Goal: Task Accomplishment & Management: Complete application form

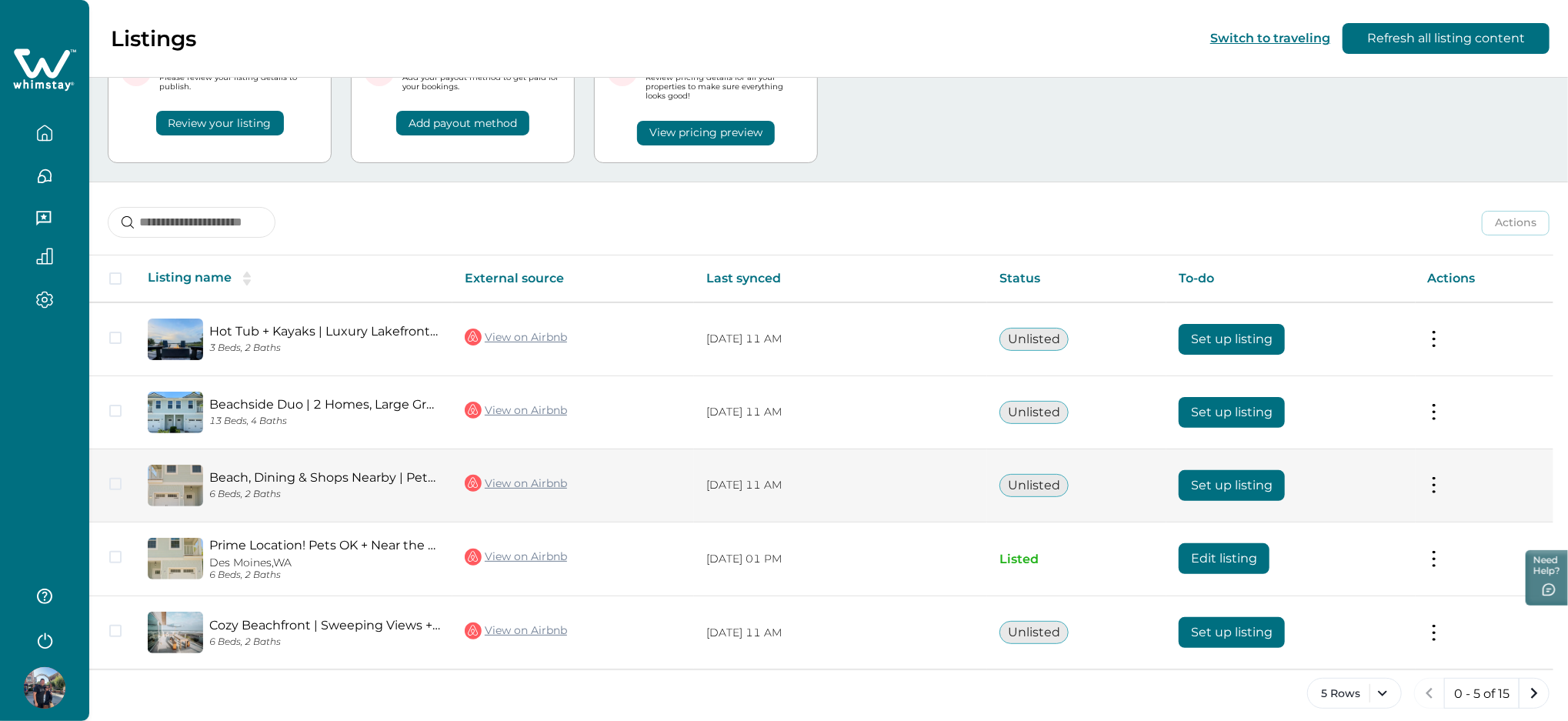
scroll to position [94, 0]
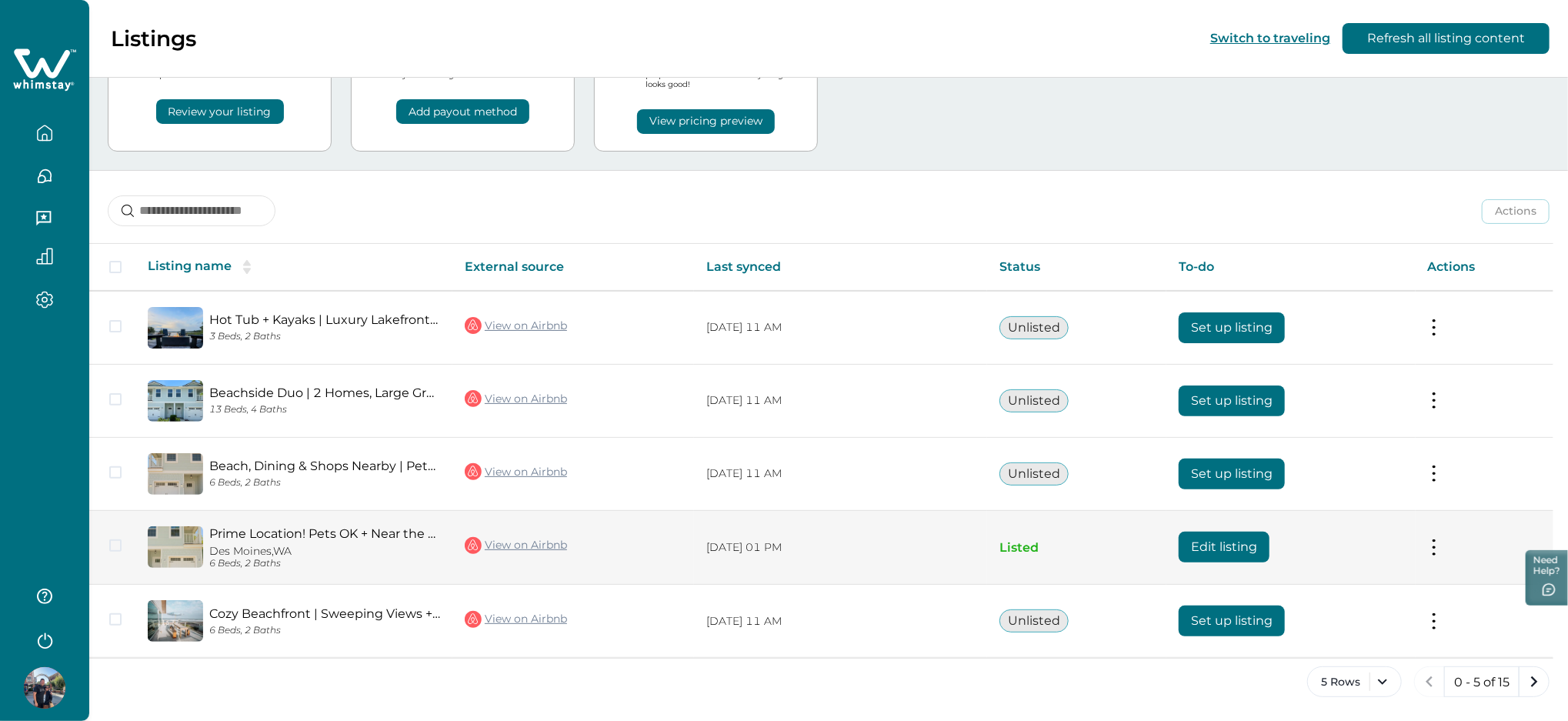
click at [1216, 542] on button "Edit listing" at bounding box center [1224, 546] width 91 height 31
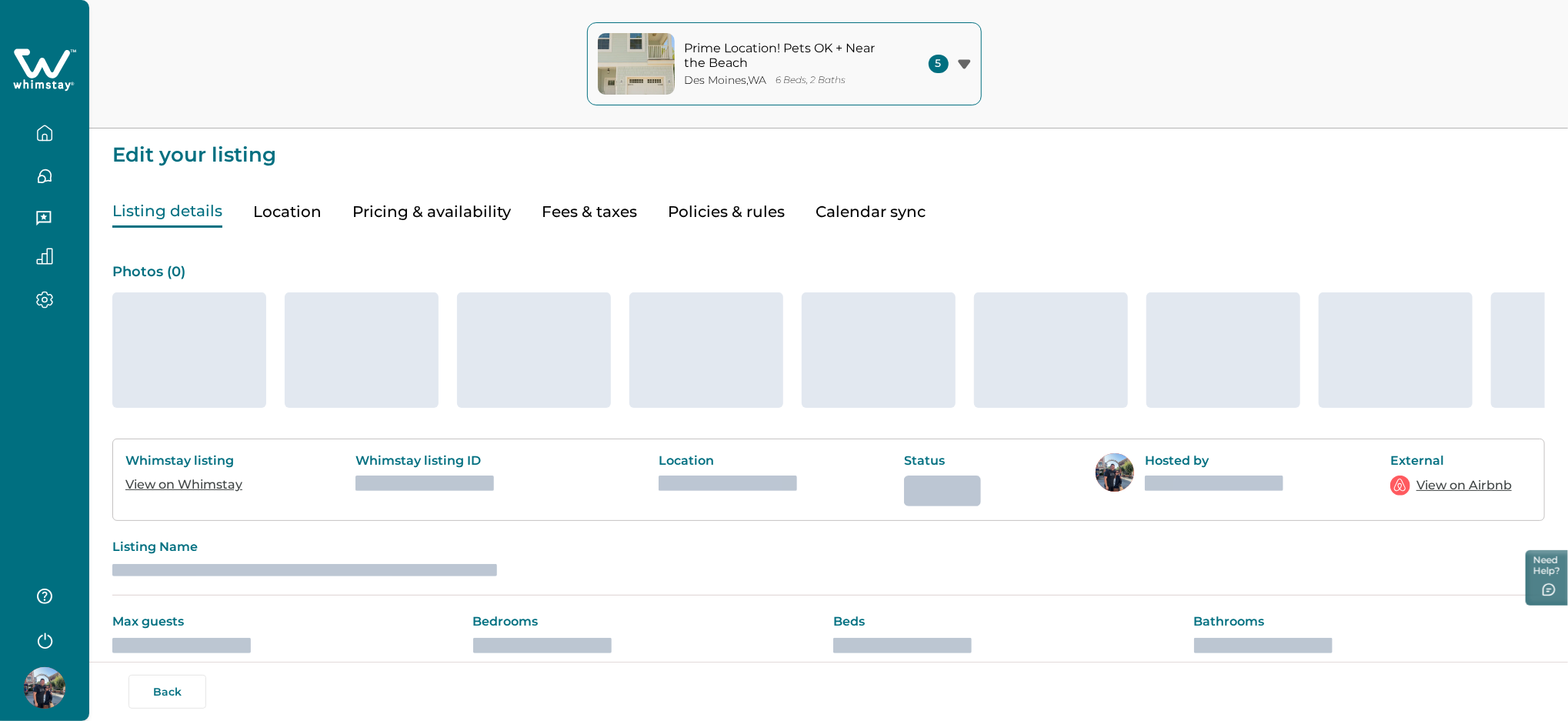
click at [404, 209] on button "Pricing & availability" at bounding box center [432, 212] width 158 height 32
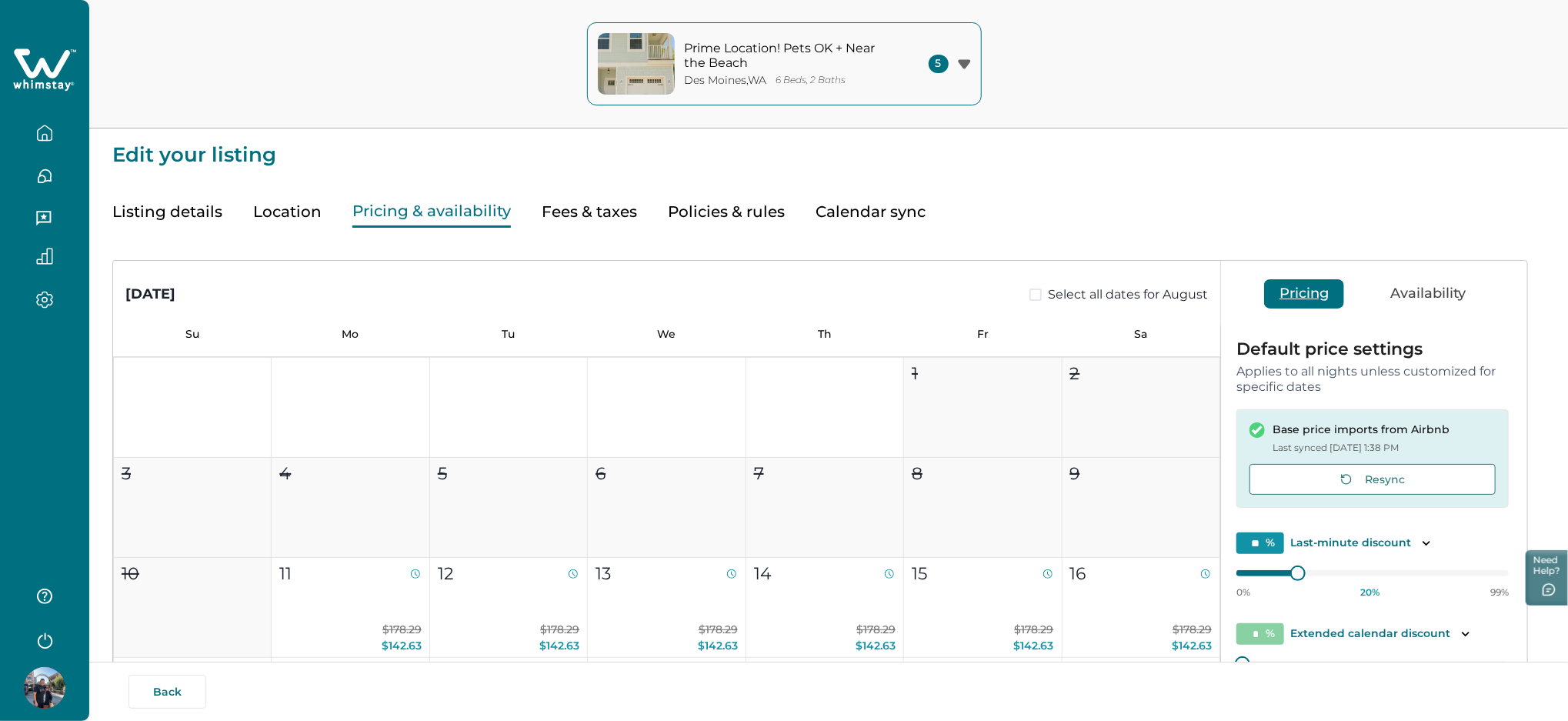
type input "**"
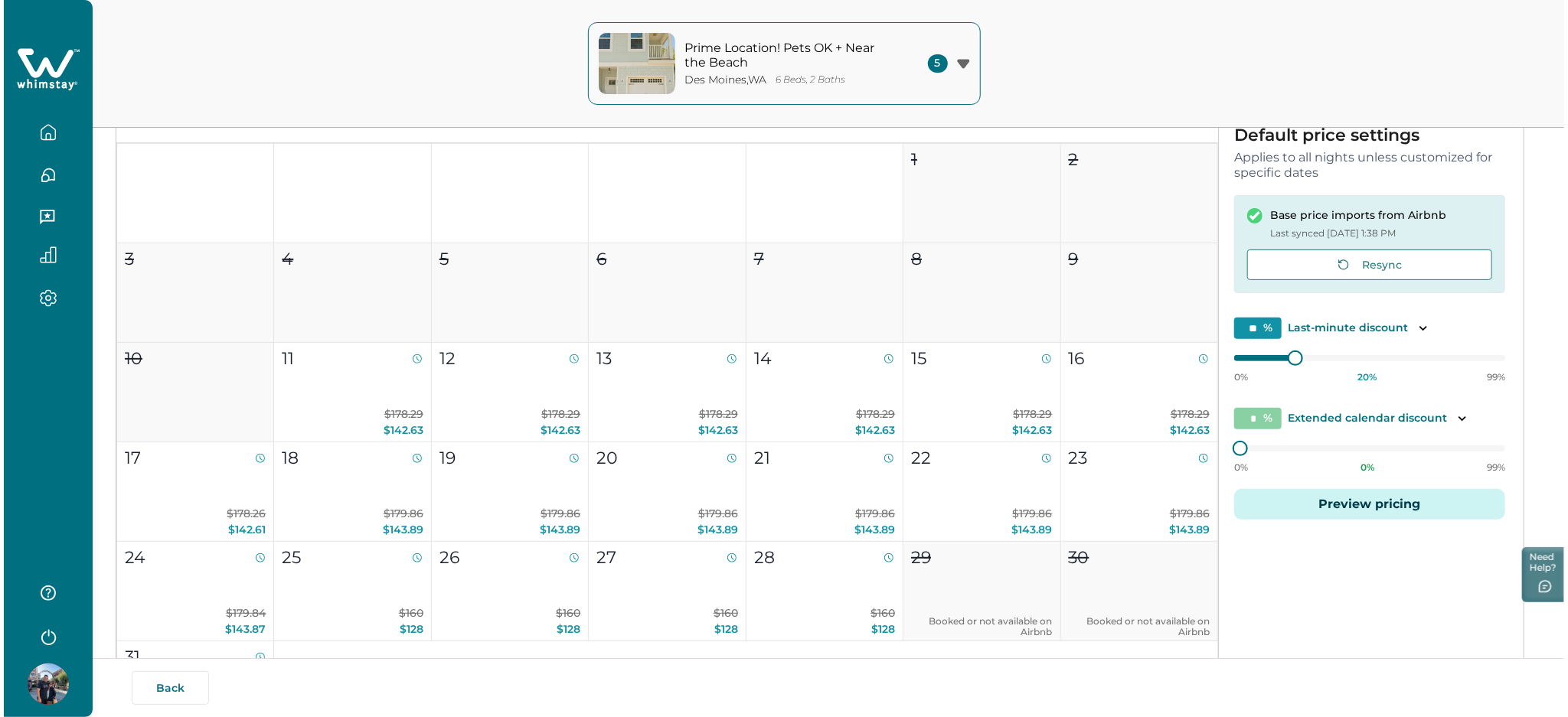
scroll to position [292, 0]
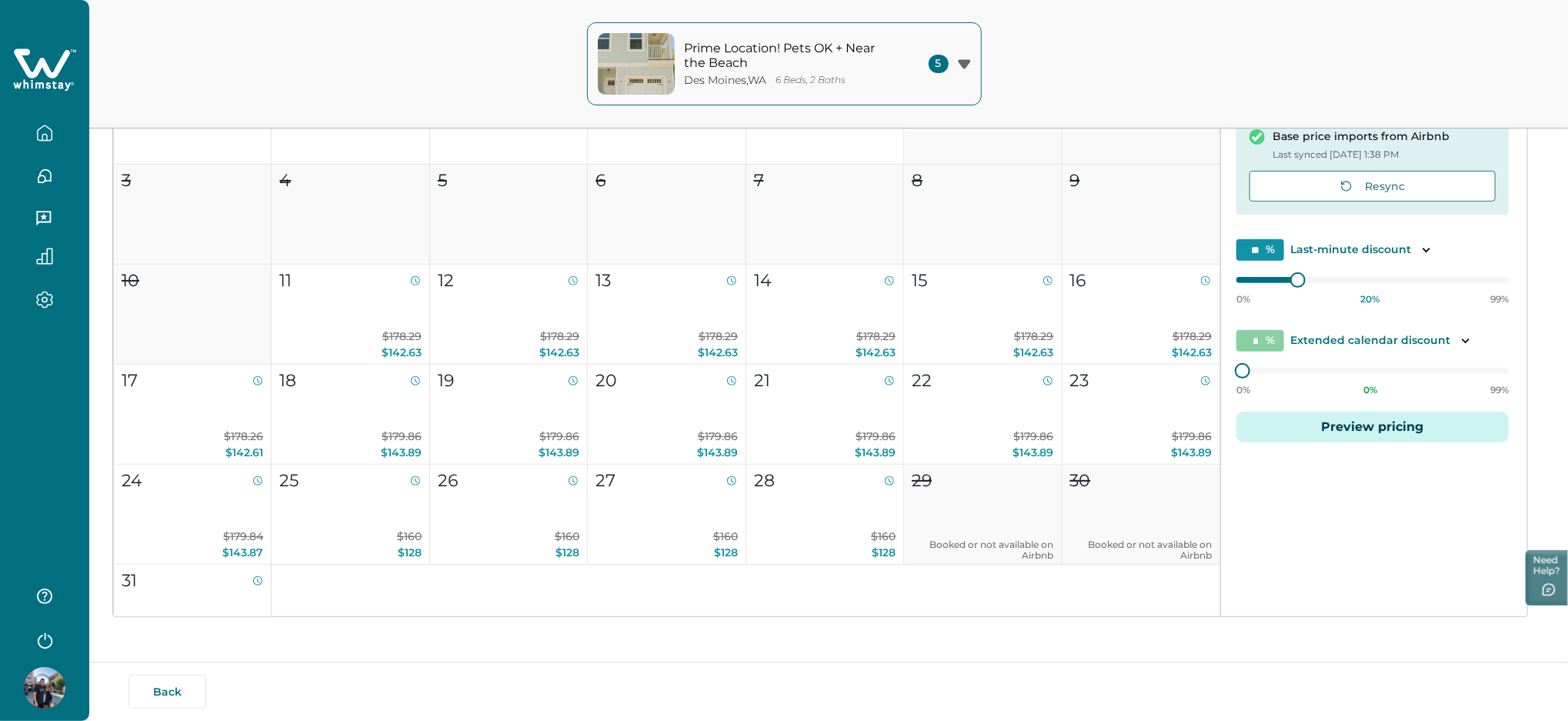
click at [1382, 424] on button "Preview pricing" at bounding box center [1372, 427] width 272 height 31
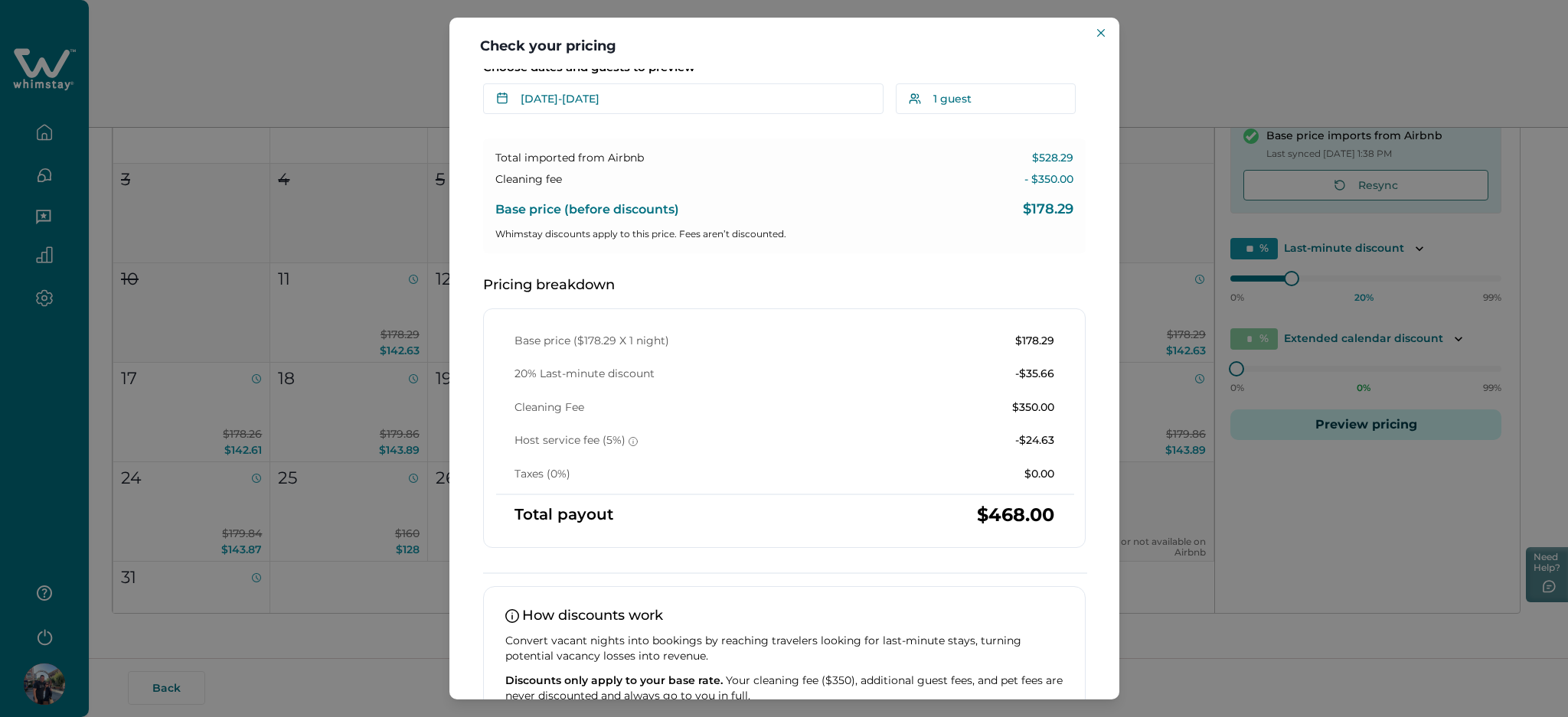
scroll to position [0, 0]
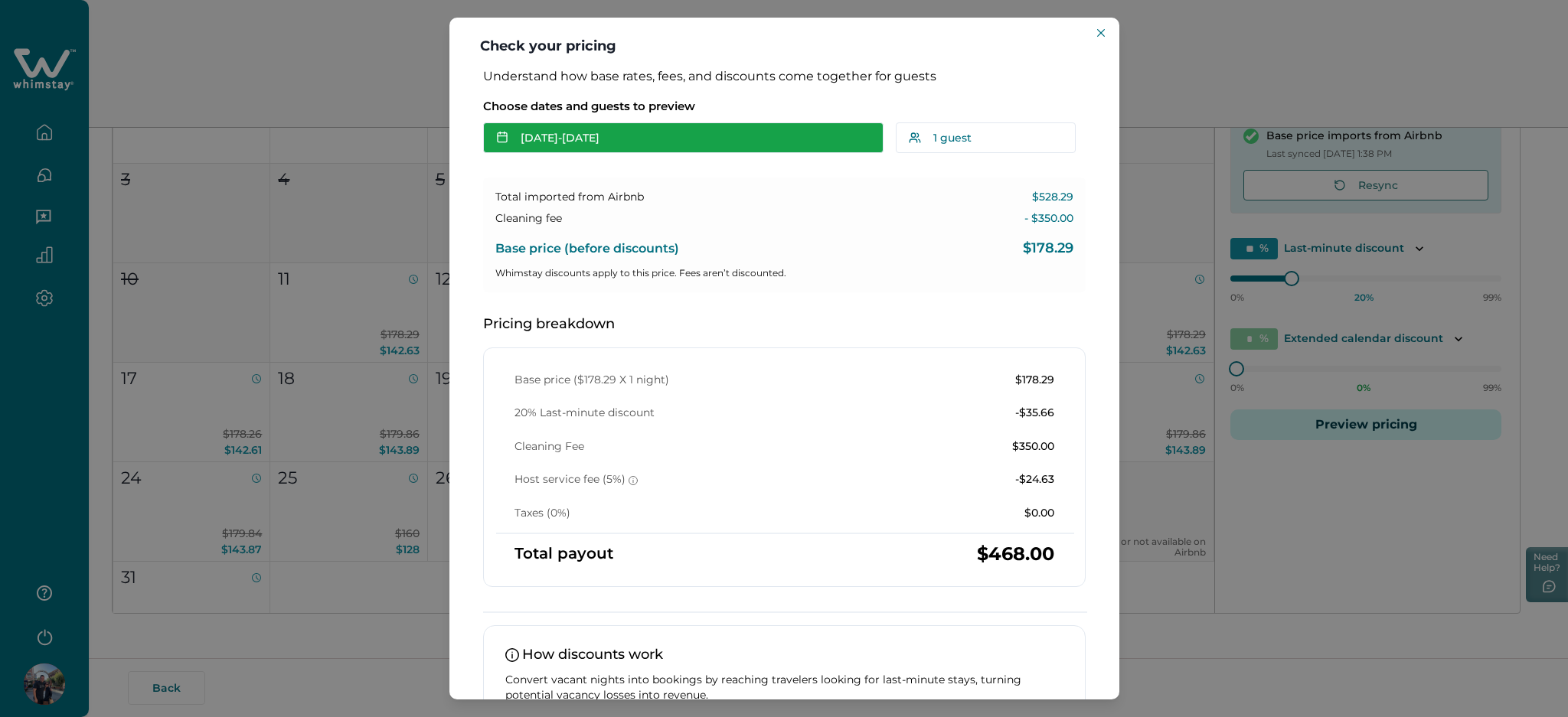
click at [540, 142] on button "[DATE] - [DATE]" at bounding box center [683, 138] width 401 height 31
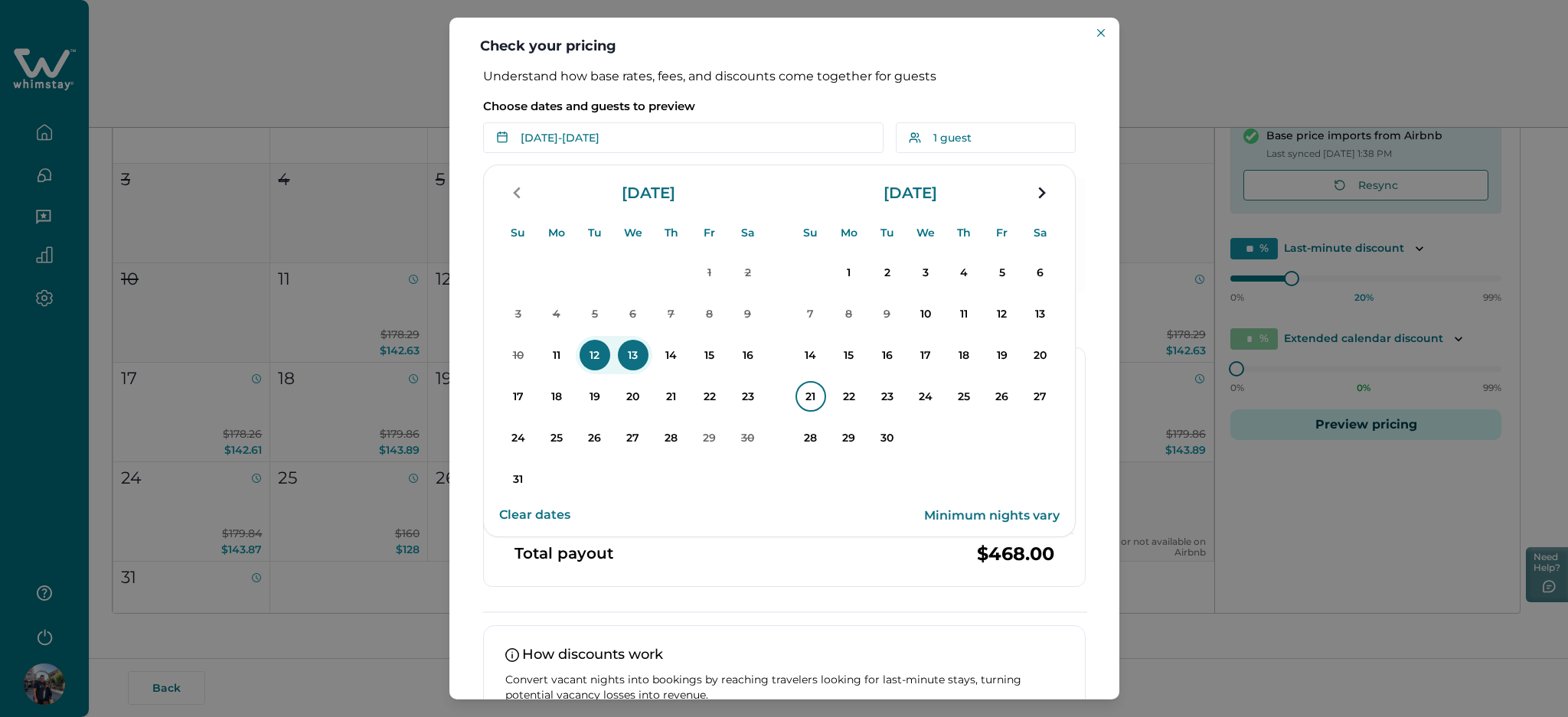
click at [814, 393] on p "21" at bounding box center [810, 396] width 31 height 31
click at [884, 394] on p "23" at bounding box center [887, 396] width 31 height 31
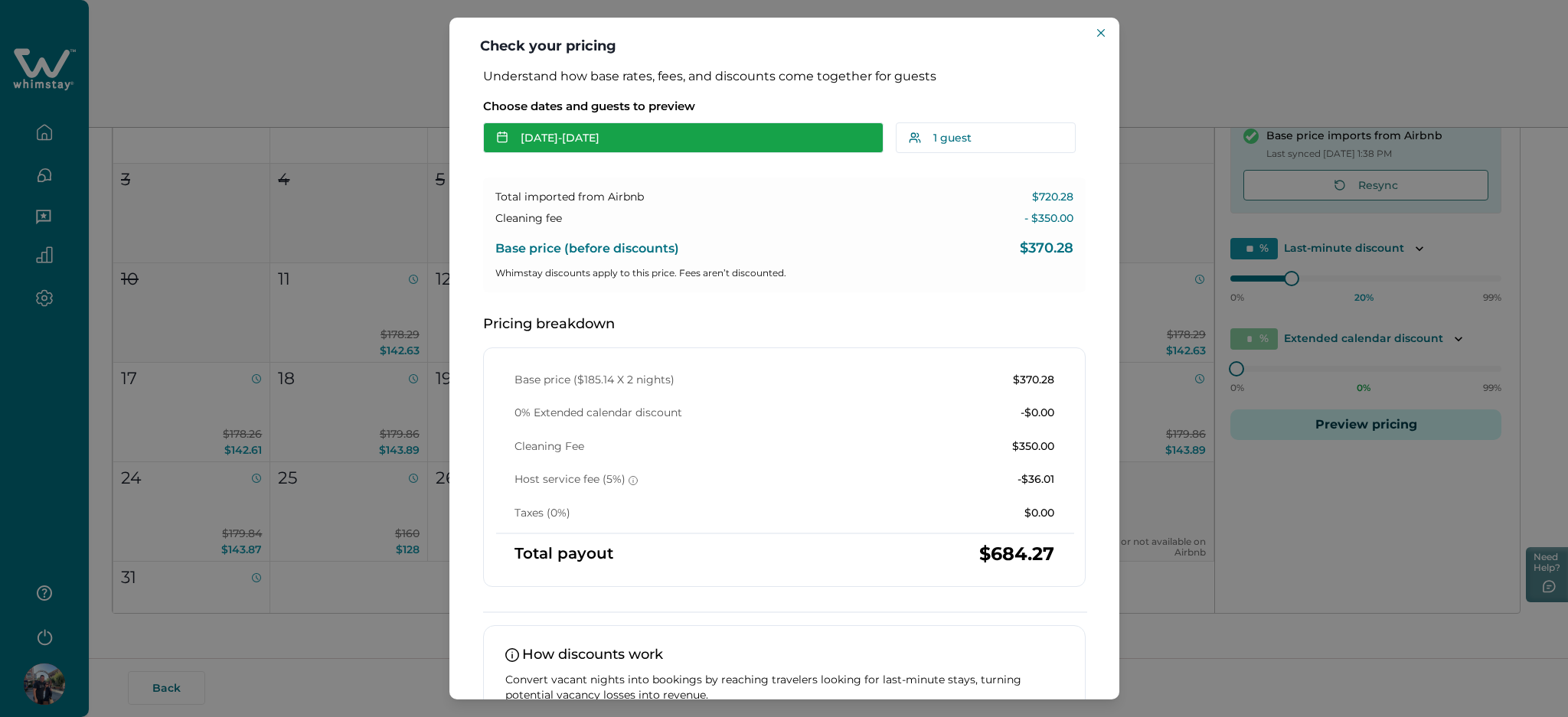
click at [617, 138] on button "[DATE] - [DATE]" at bounding box center [683, 138] width 401 height 31
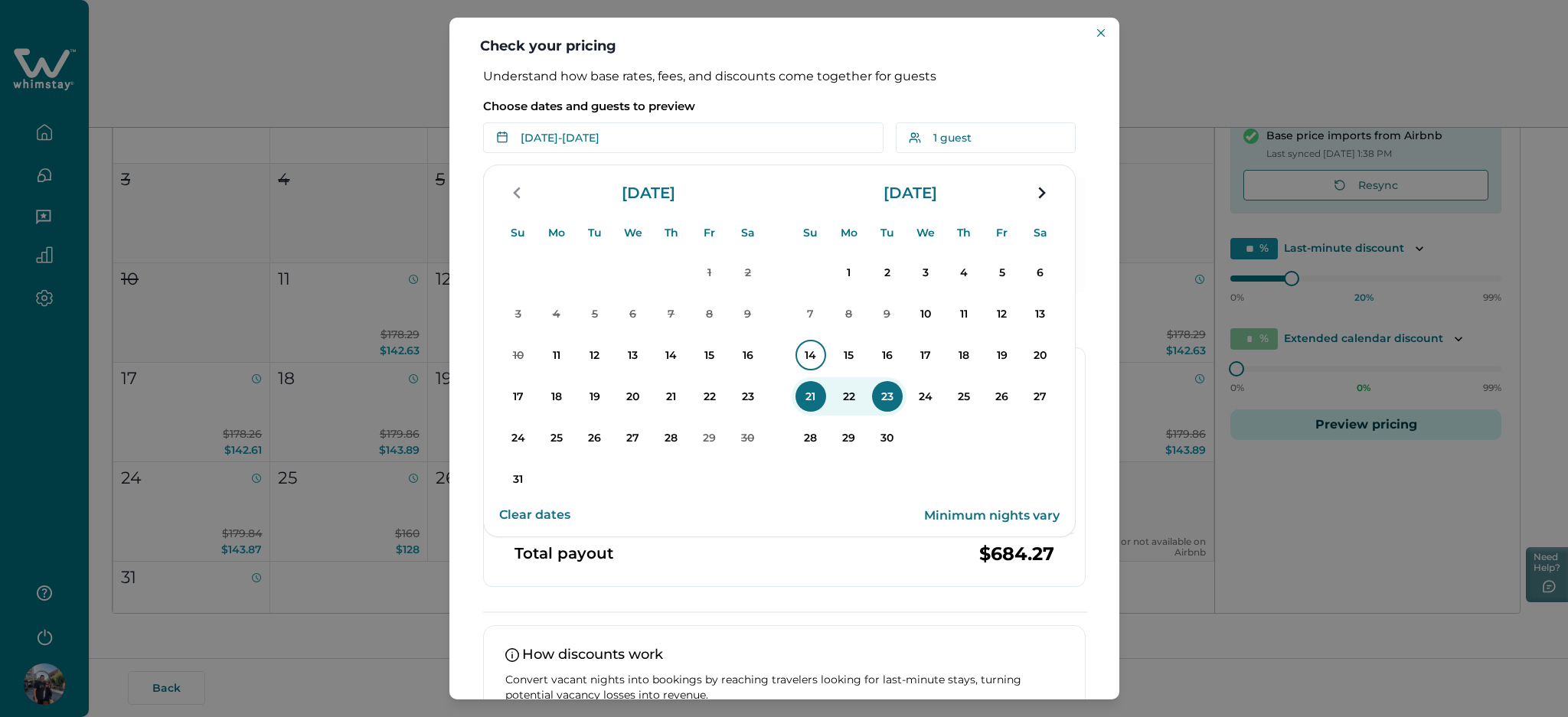
click at [808, 344] on p "14" at bounding box center [810, 355] width 31 height 31
click at [878, 344] on p "16" at bounding box center [887, 355] width 31 height 31
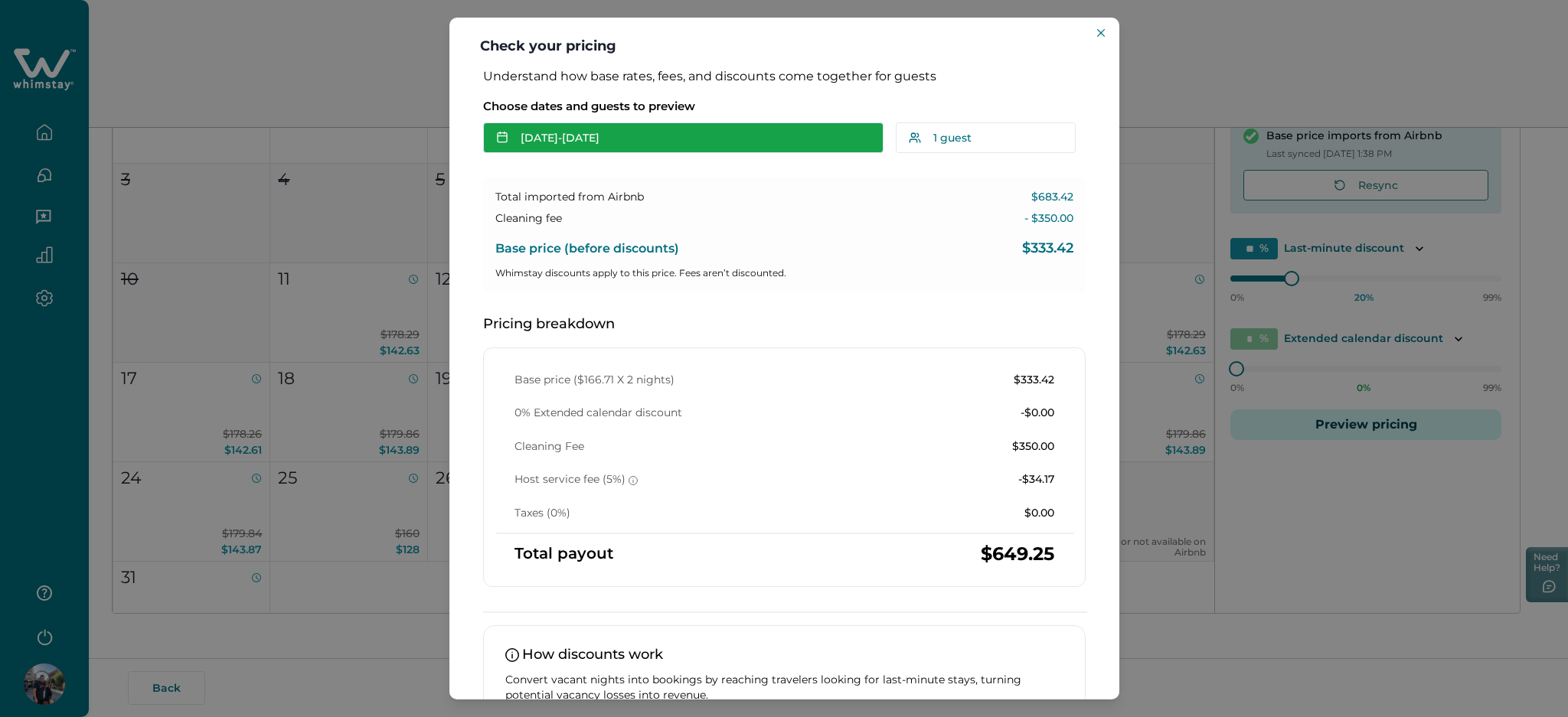
click at [517, 132] on button "[DATE] - [DATE]" at bounding box center [683, 138] width 401 height 31
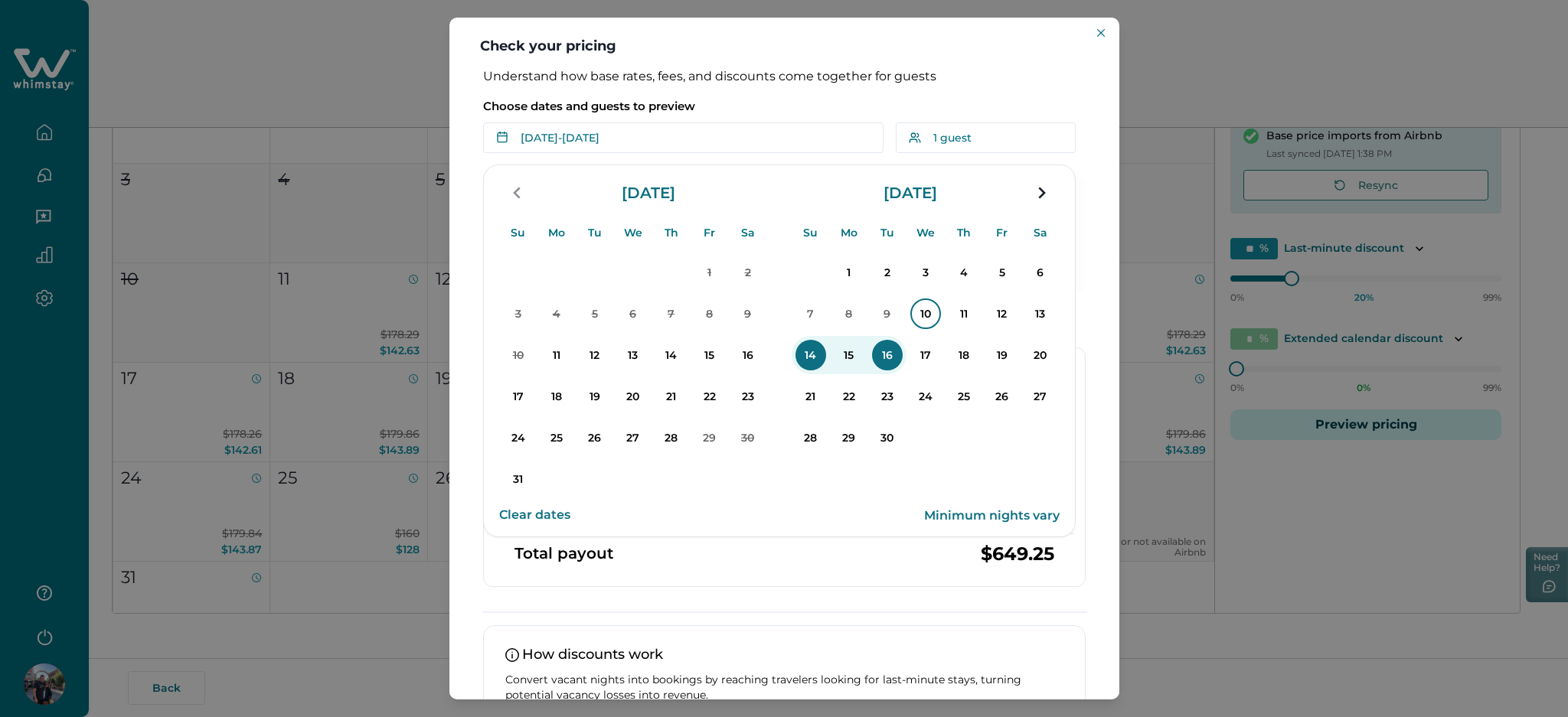
click at [935, 322] on p "10" at bounding box center [925, 313] width 31 height 31
click at [996, 322] on p "12" at bounding box center [1002, 313] width 31 height 31
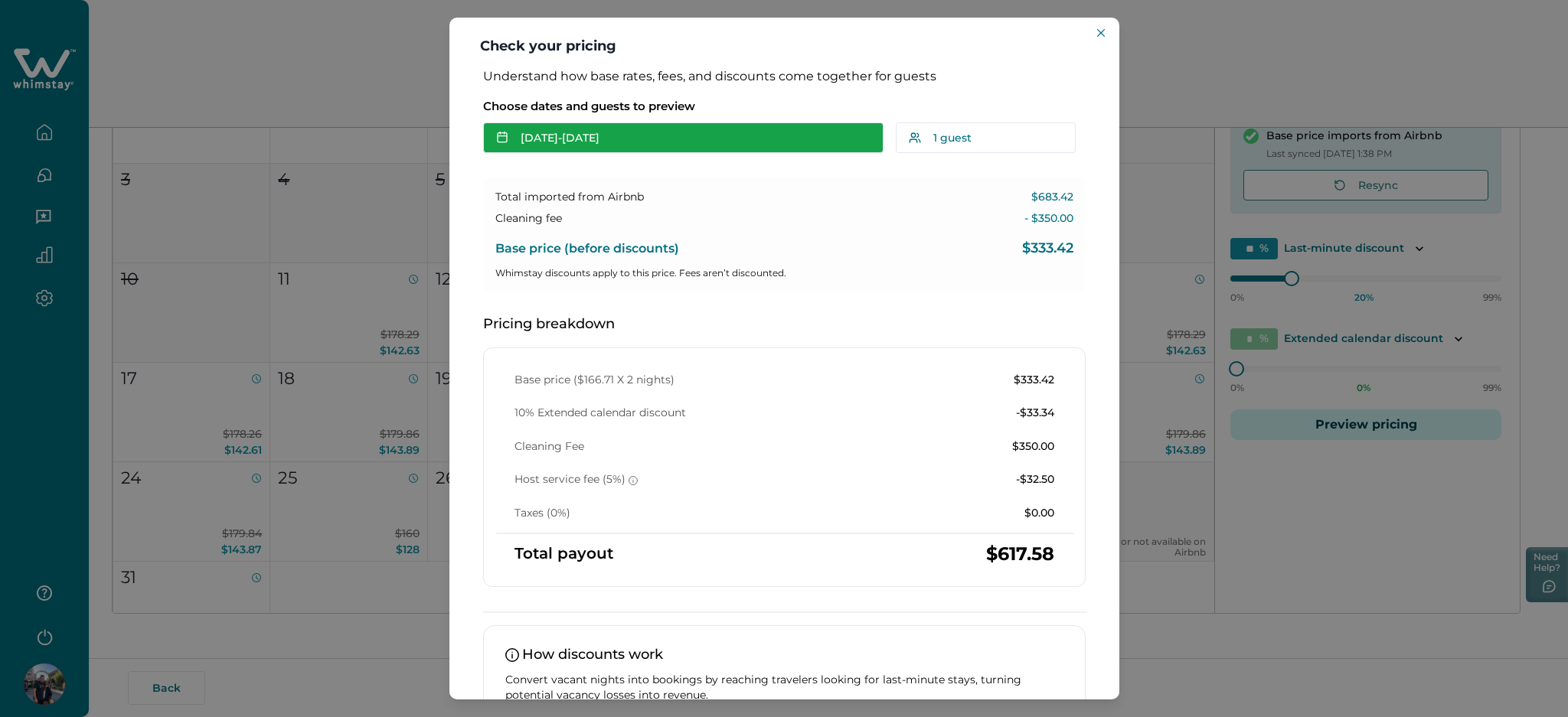
click at [627, 147] on button "[DATE] - [DATE]" at bounding box center [683, 138] width 401 height 31
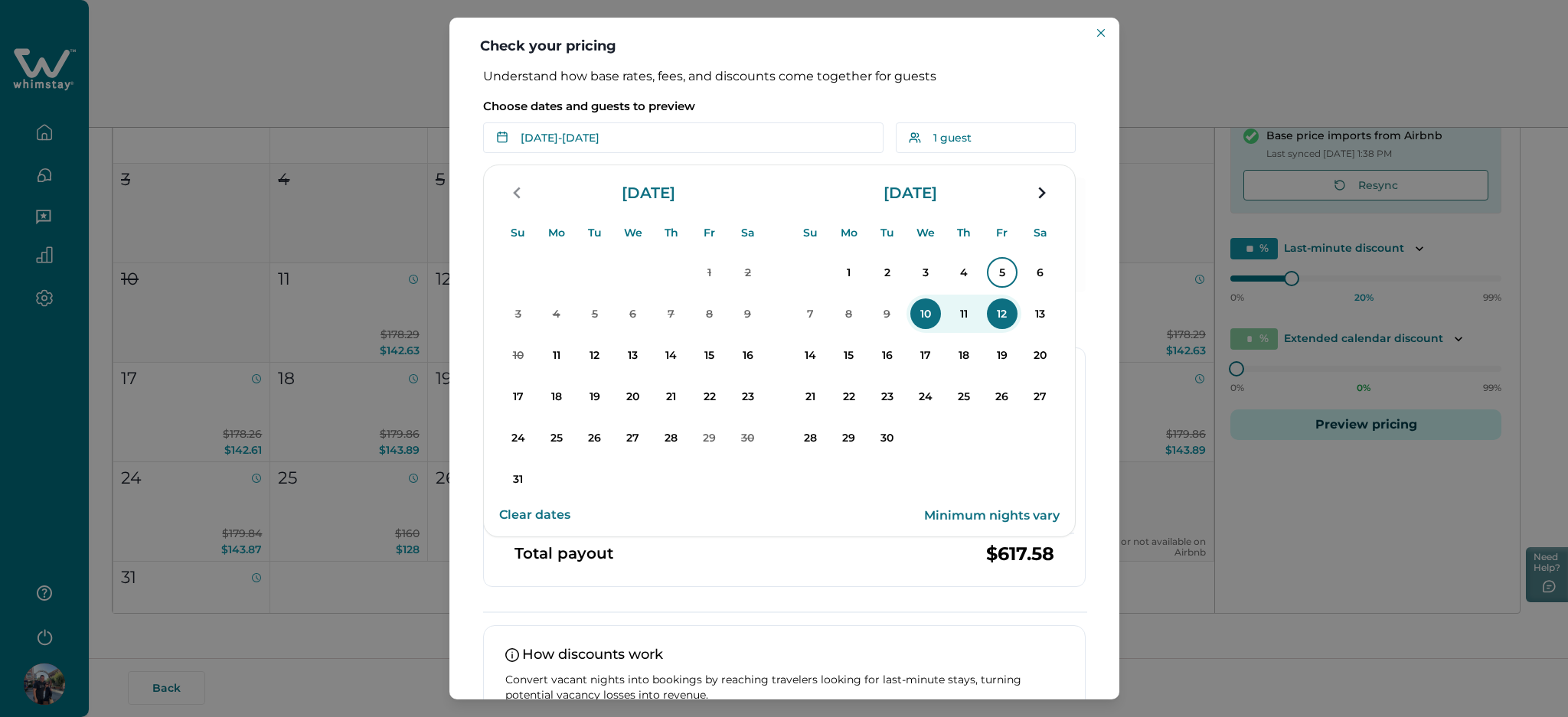
click at [1005, 276] on p "5" at bounding box center [1002, 272] width 31 height 31
click at [1041, 276] on p "6" at bounding box center [1040, 272] width 31 height 31
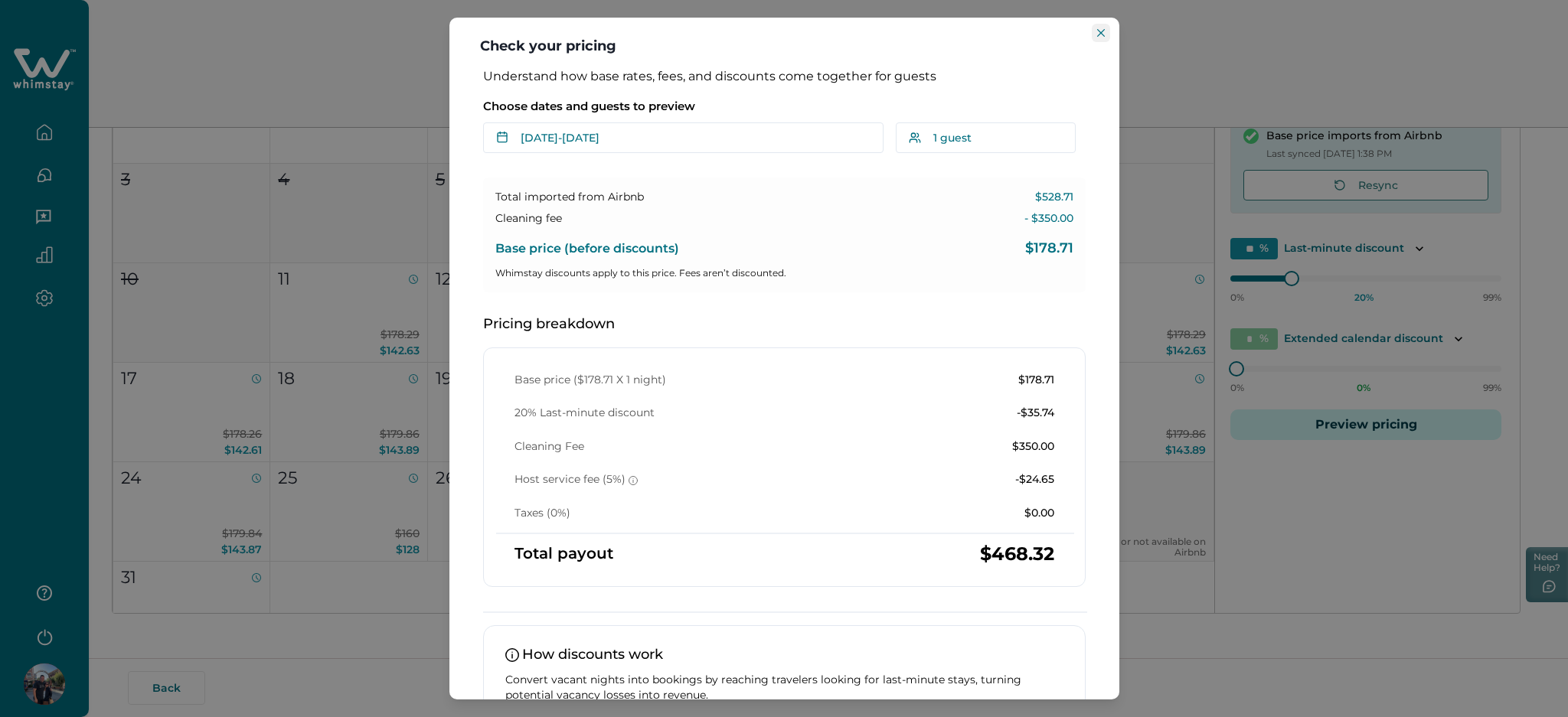
click at [1097, 29] on icon "Close" at bounding box center [1101, 33] width 8 height 8
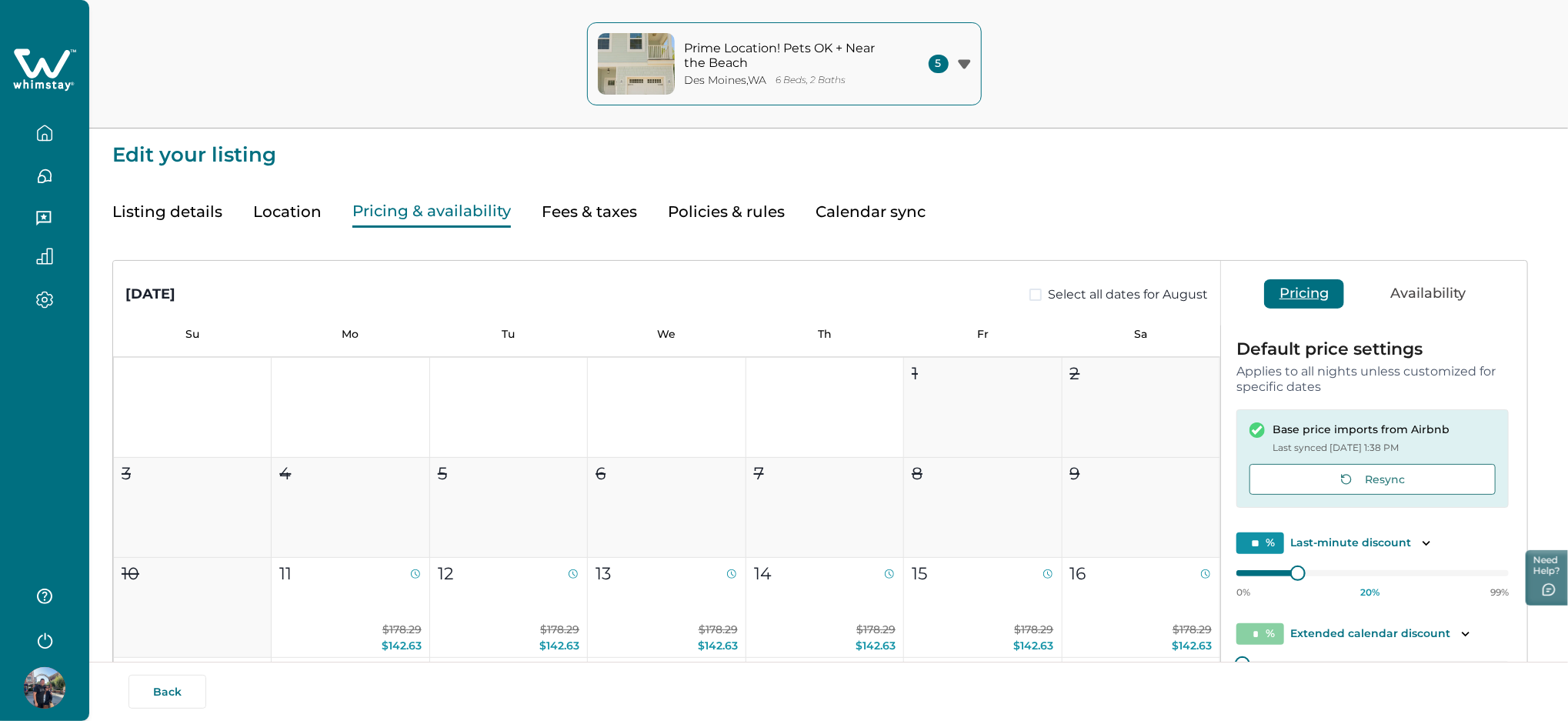
click at [579, 214] on button "Fees & taxes" at bounding box center [589, 212] width 96 height 32
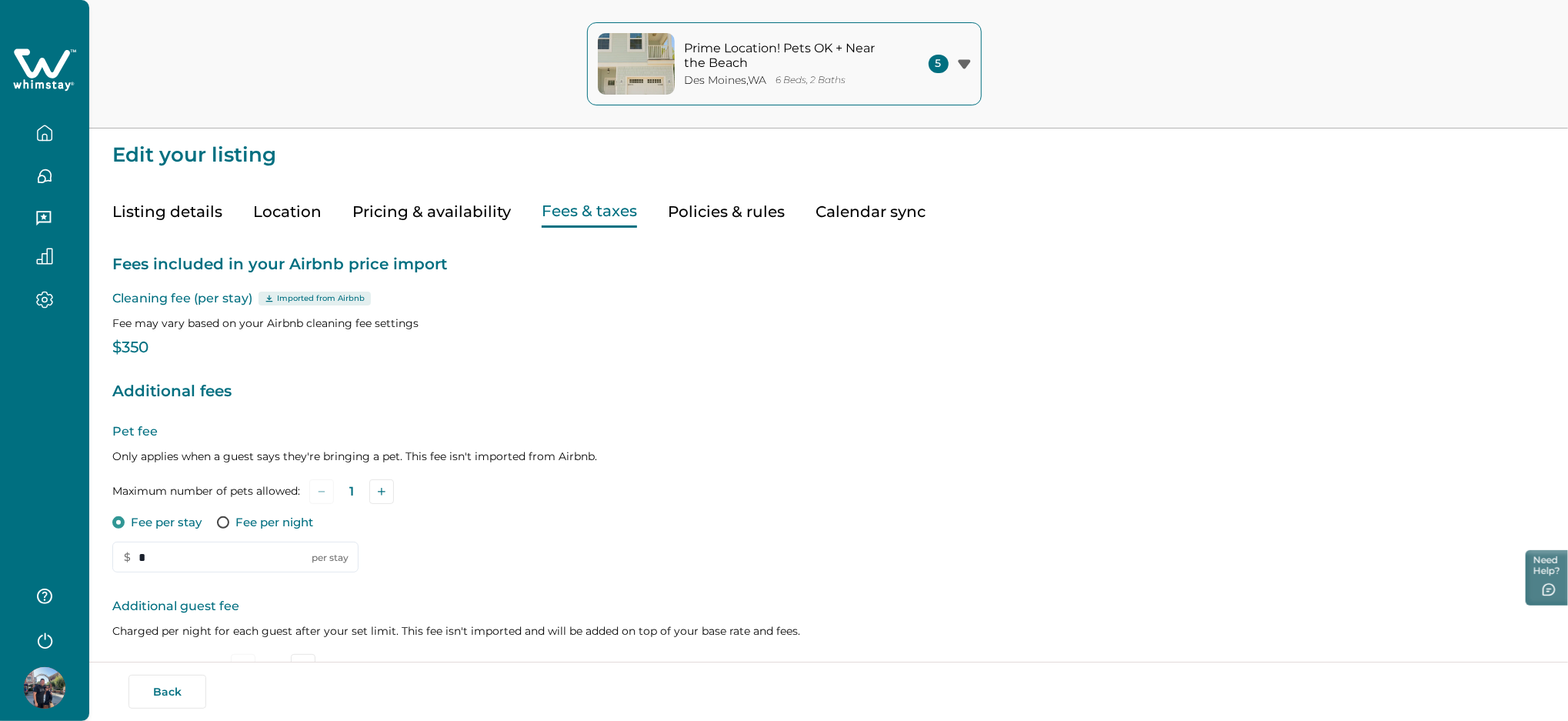
type input "*"
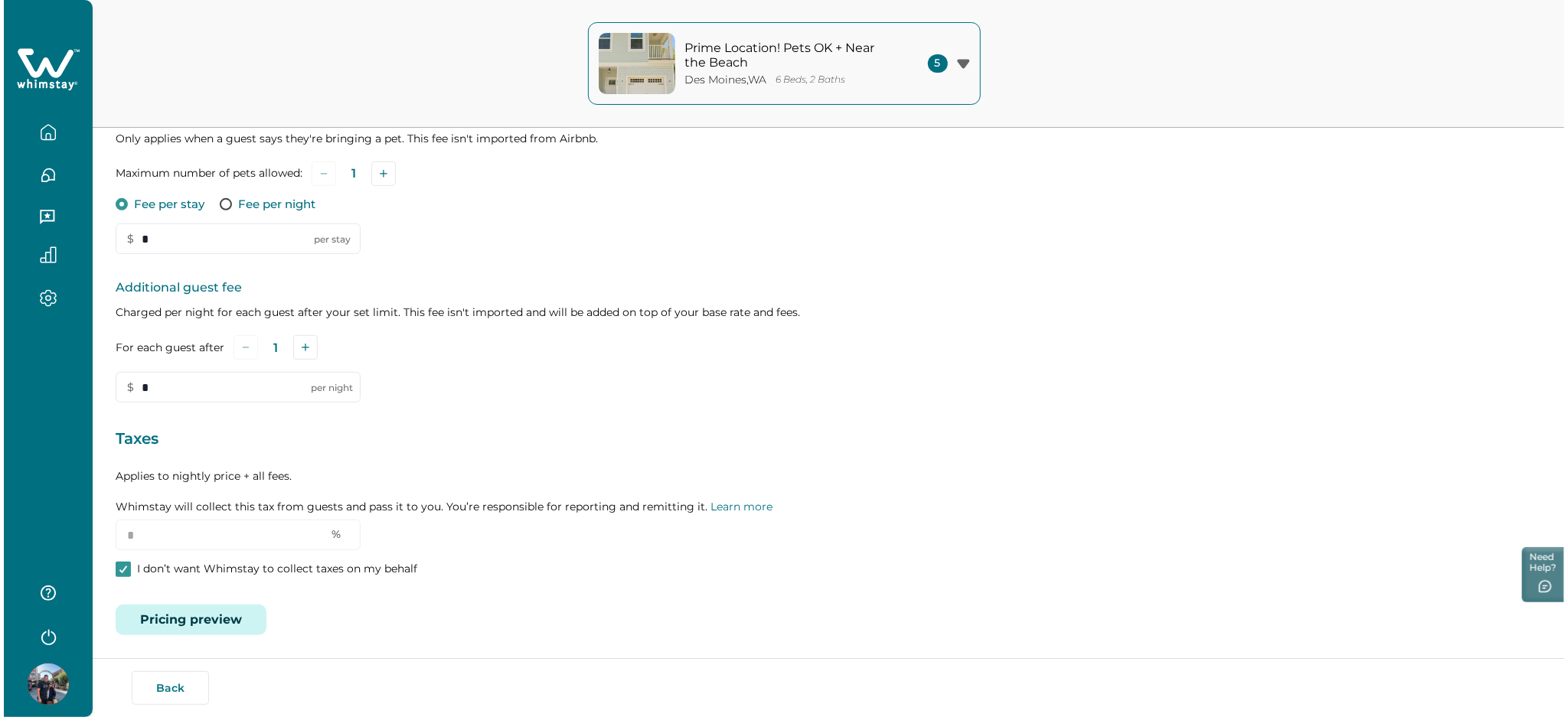
scroll to position [318, 0]
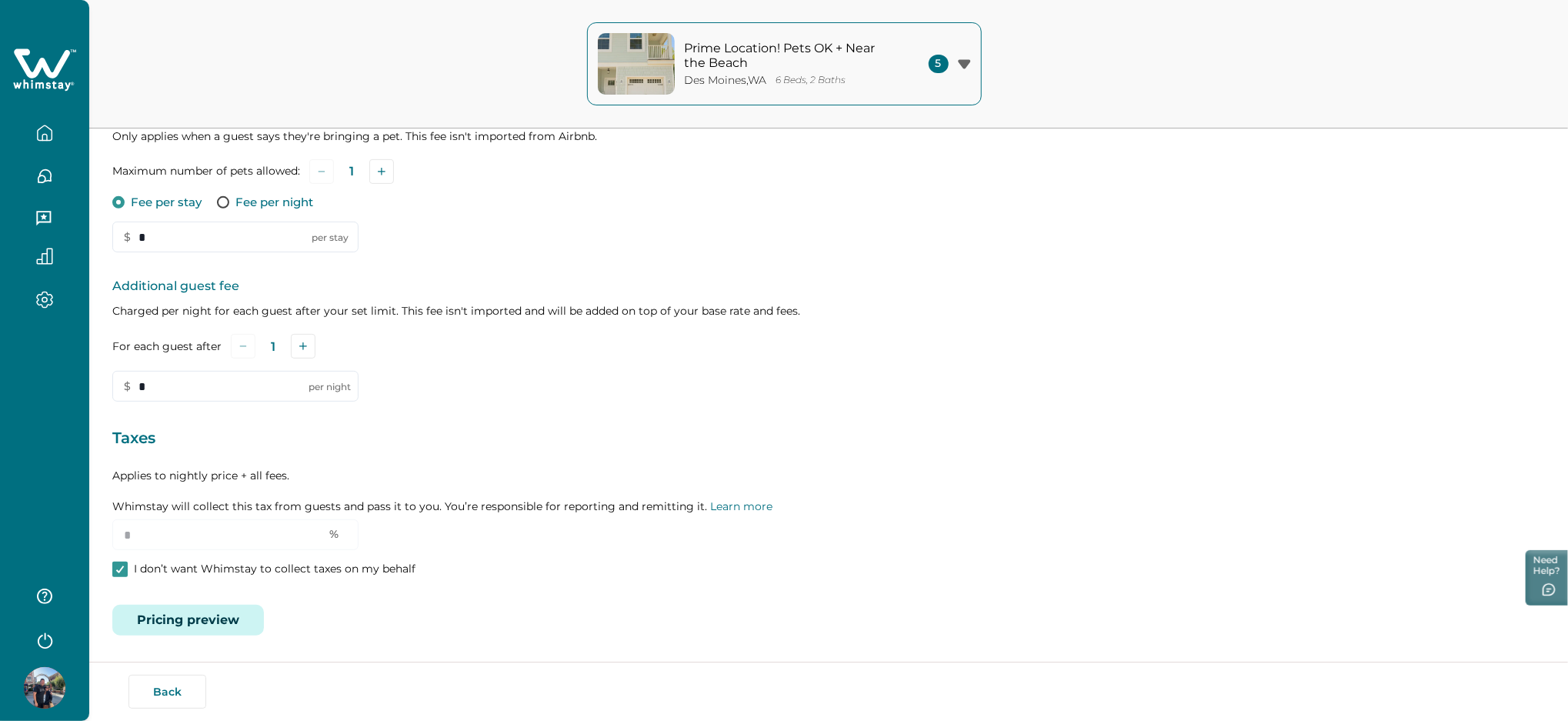
click at [180, 625] on button "Pricing preview" at bounding box center [188, 620] width 152 height 31
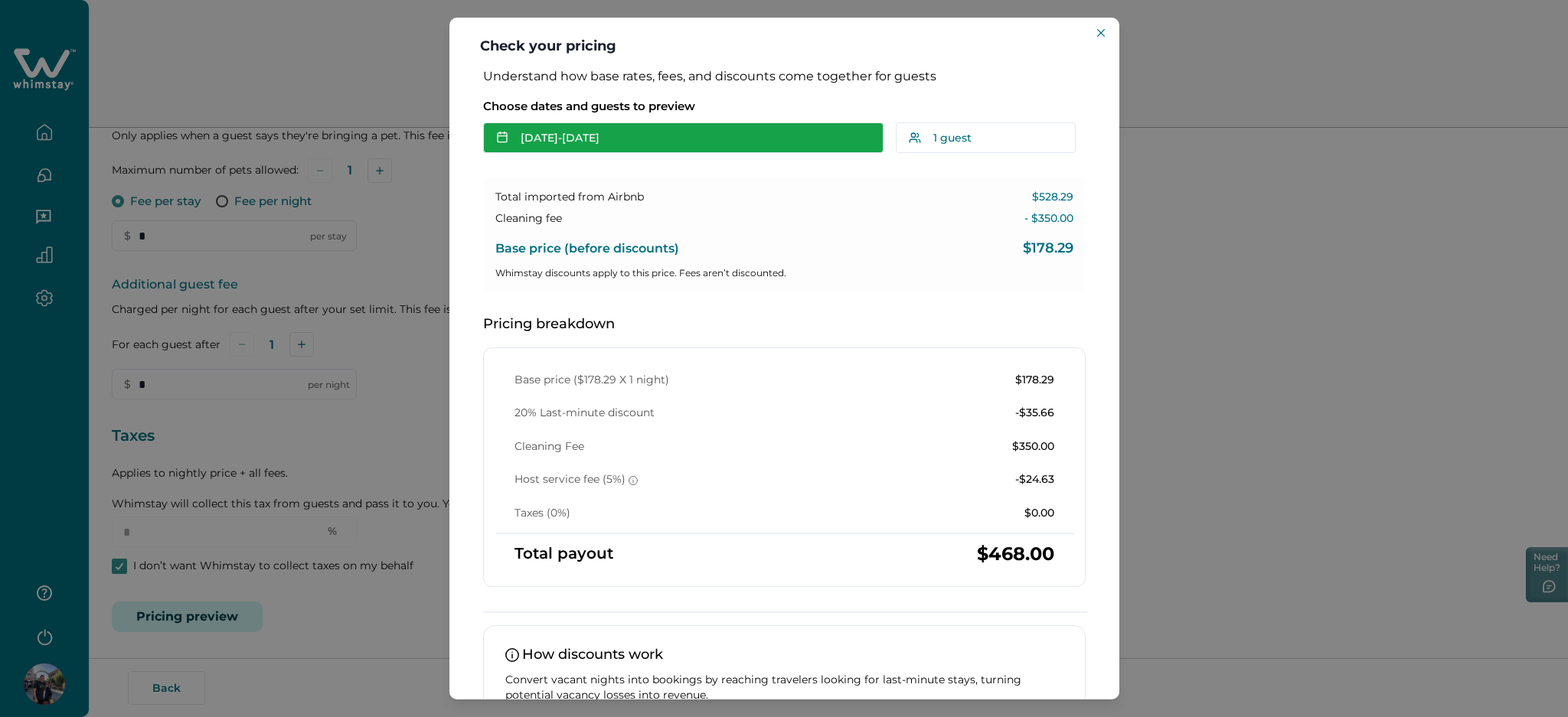
click at [662, 149] on button "[DATE] - [DATE]" at bounding box center [683, 138] width 401 height 31
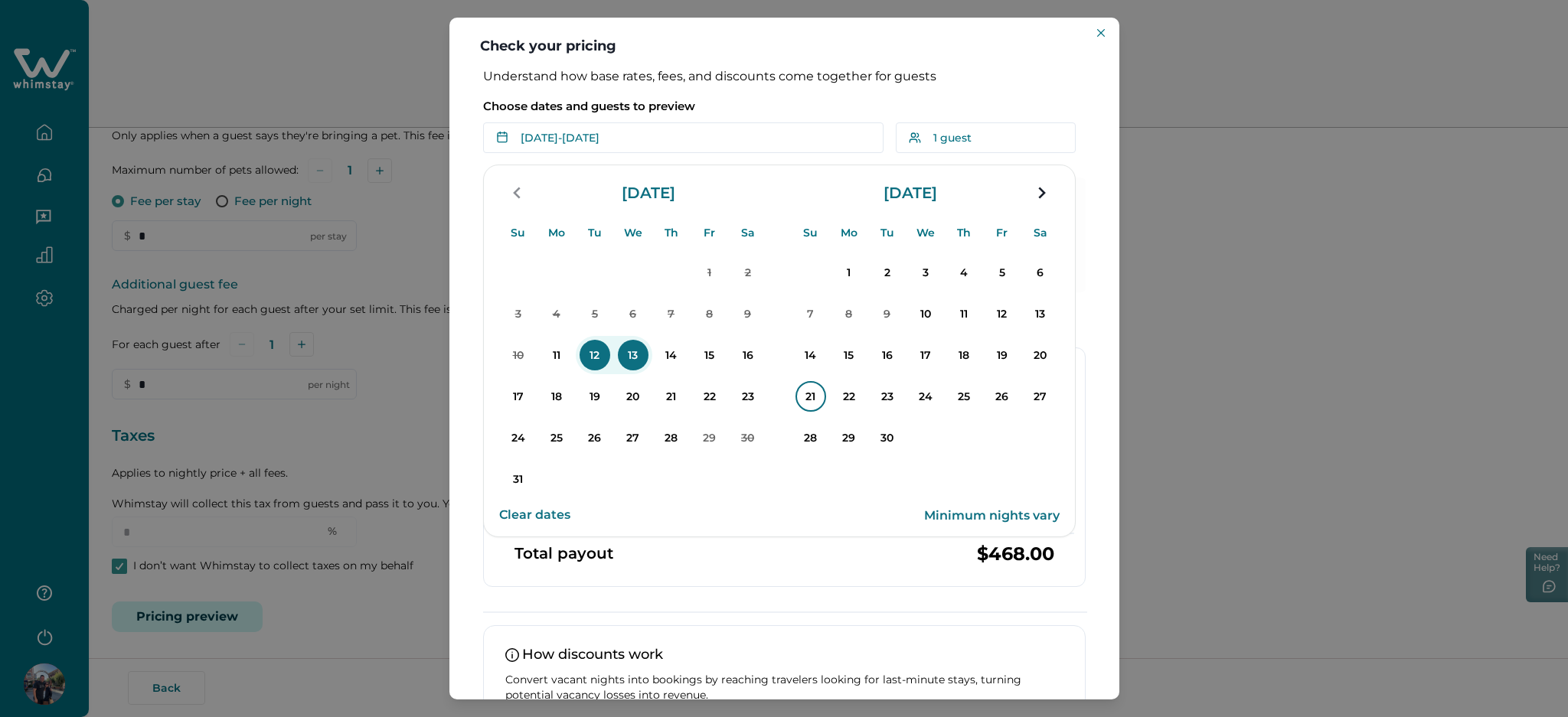
click at [809, 391] on p "21" at bounding box center [810, 396] width 31 height 31
click at [870, 389] on button "23" at bounding box center [887, 397] width 39 height 39
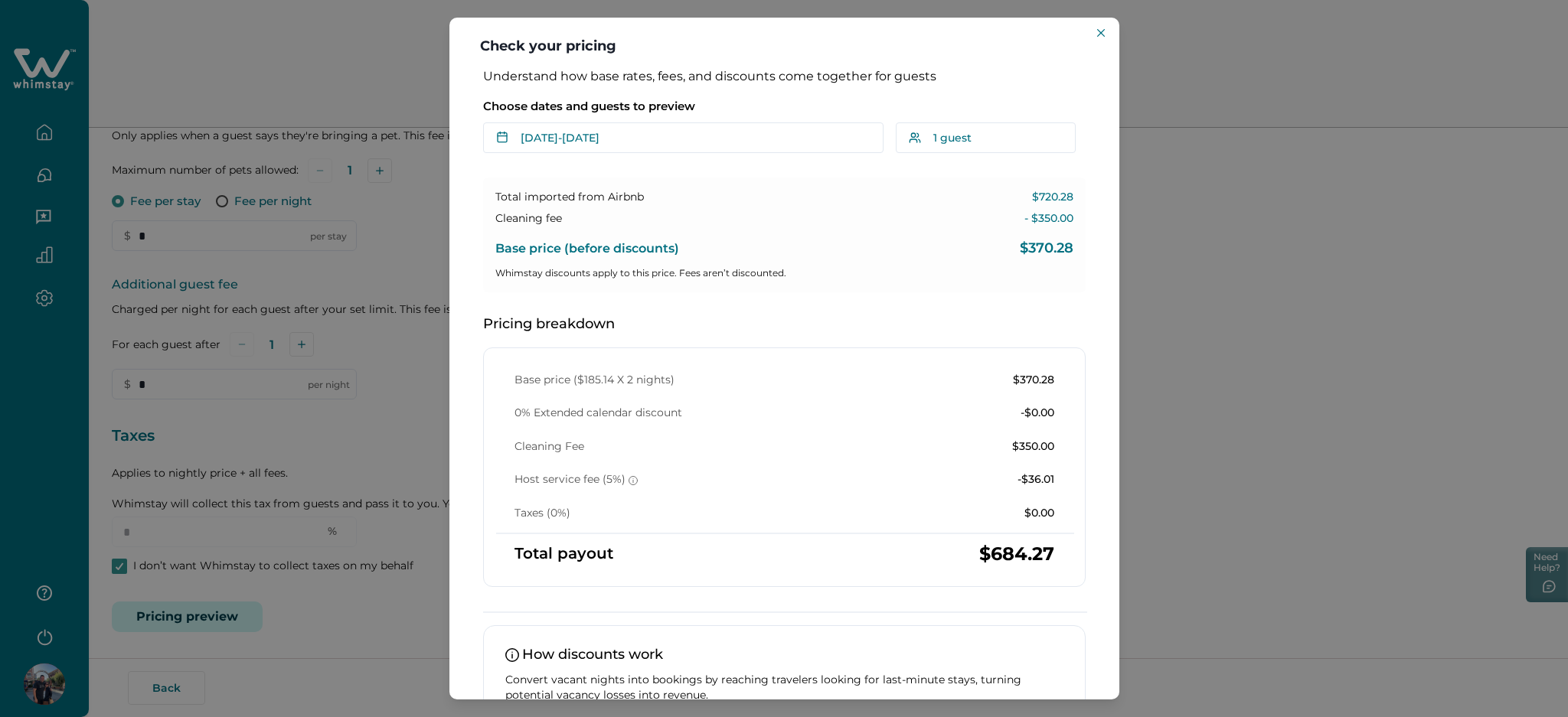
scroll to position [140, 0]
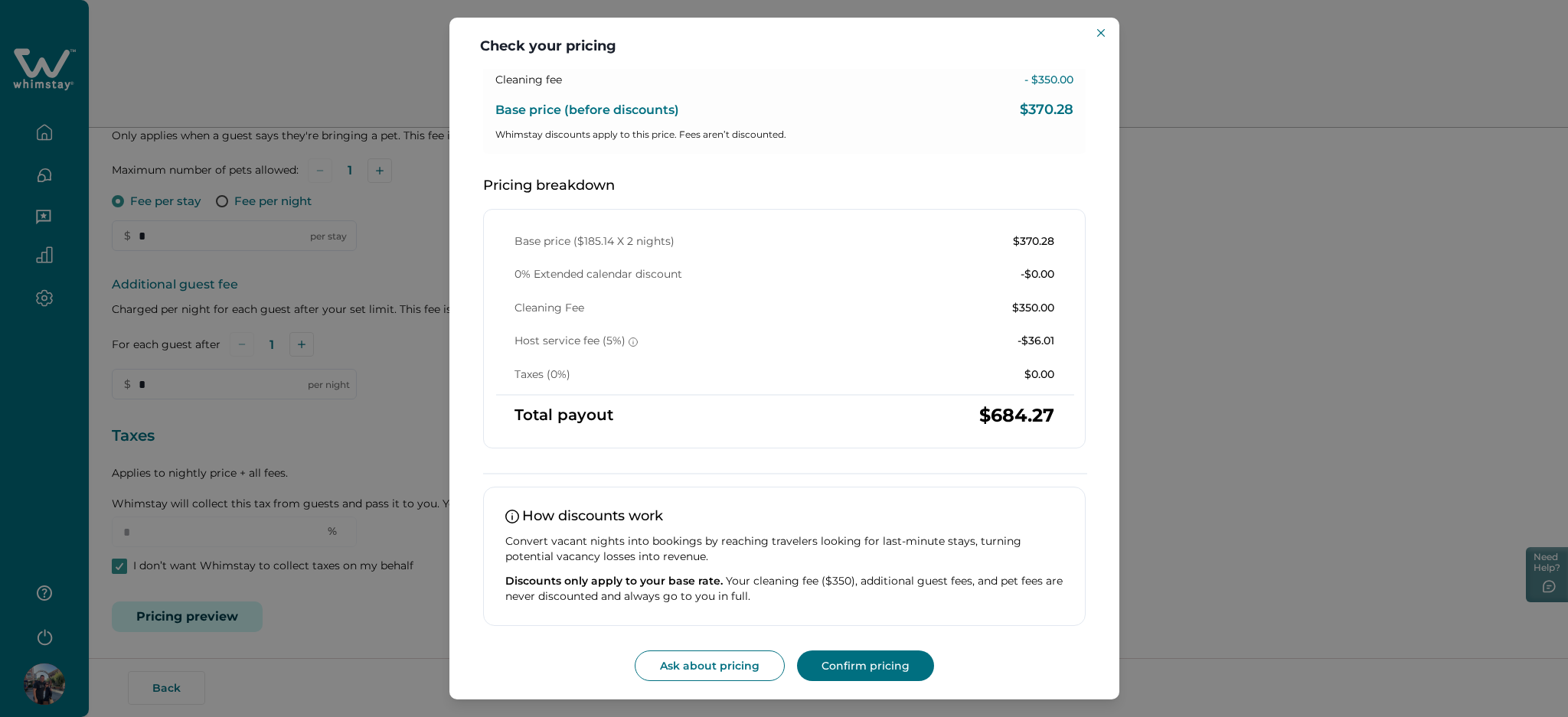
click at [1242, 391] on div "Check your pricing Understand how base rates, fees, and discounts come together…" at bounding box center [784, 358] width 1568 height 717
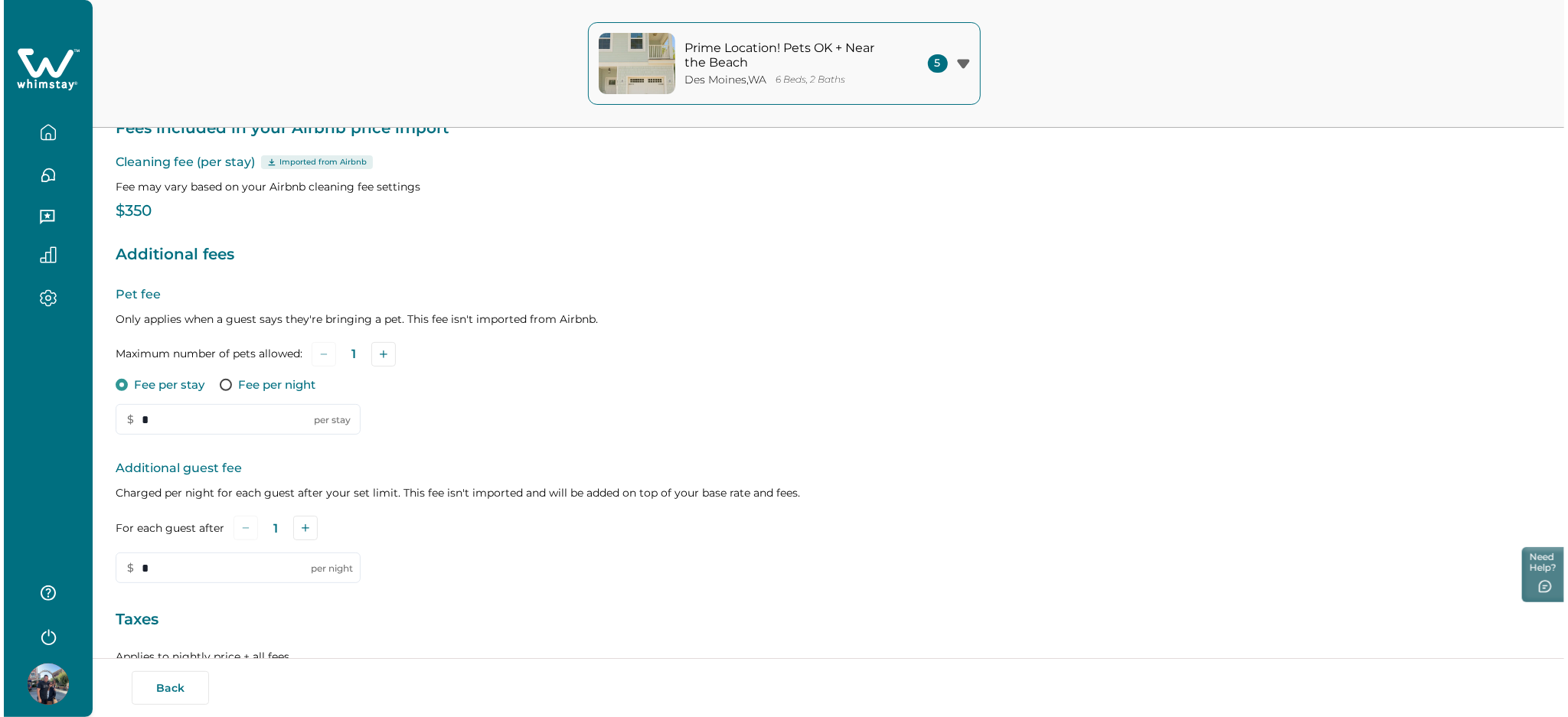
scroll to position [0, 0]
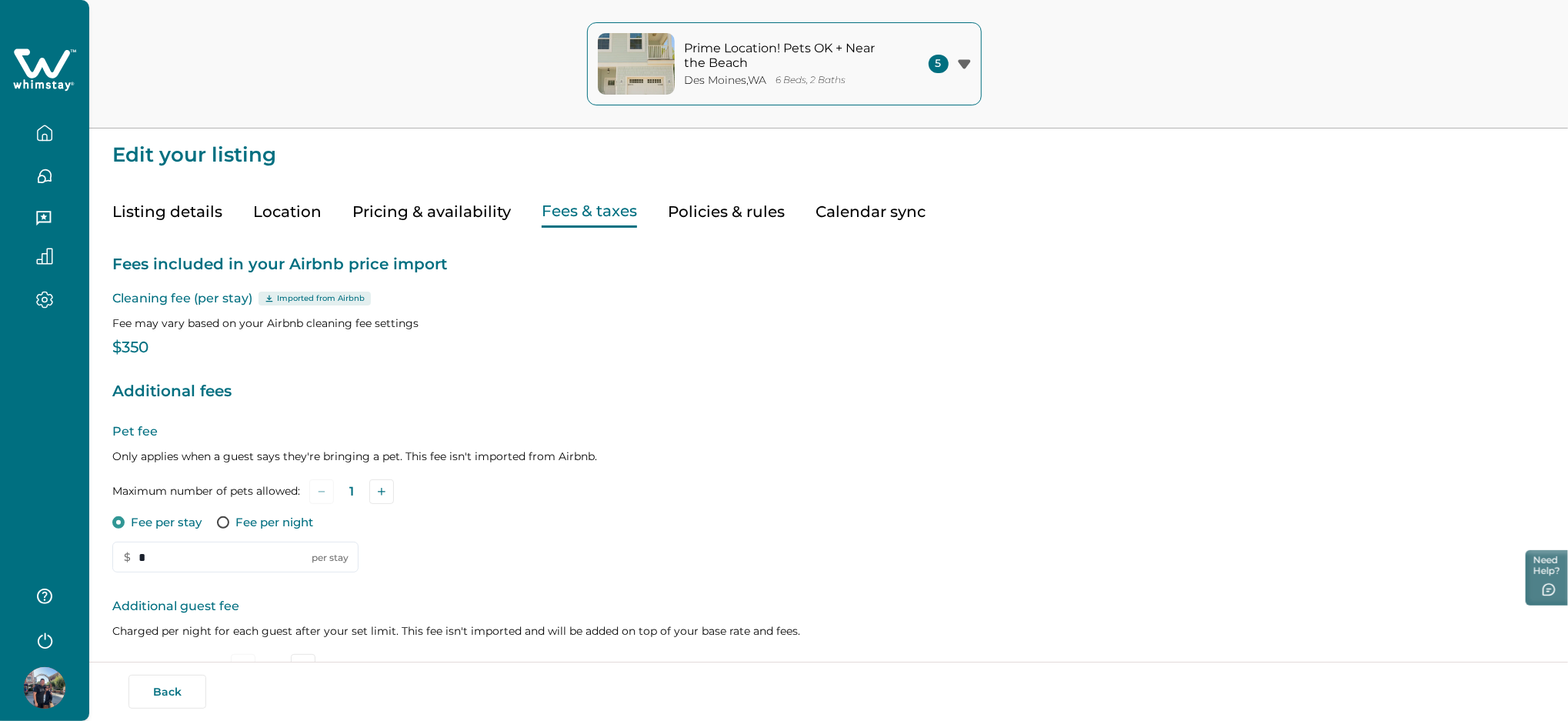
click at [33, 129] on button "button" at bounding box center [44, 133] width 65 height 31
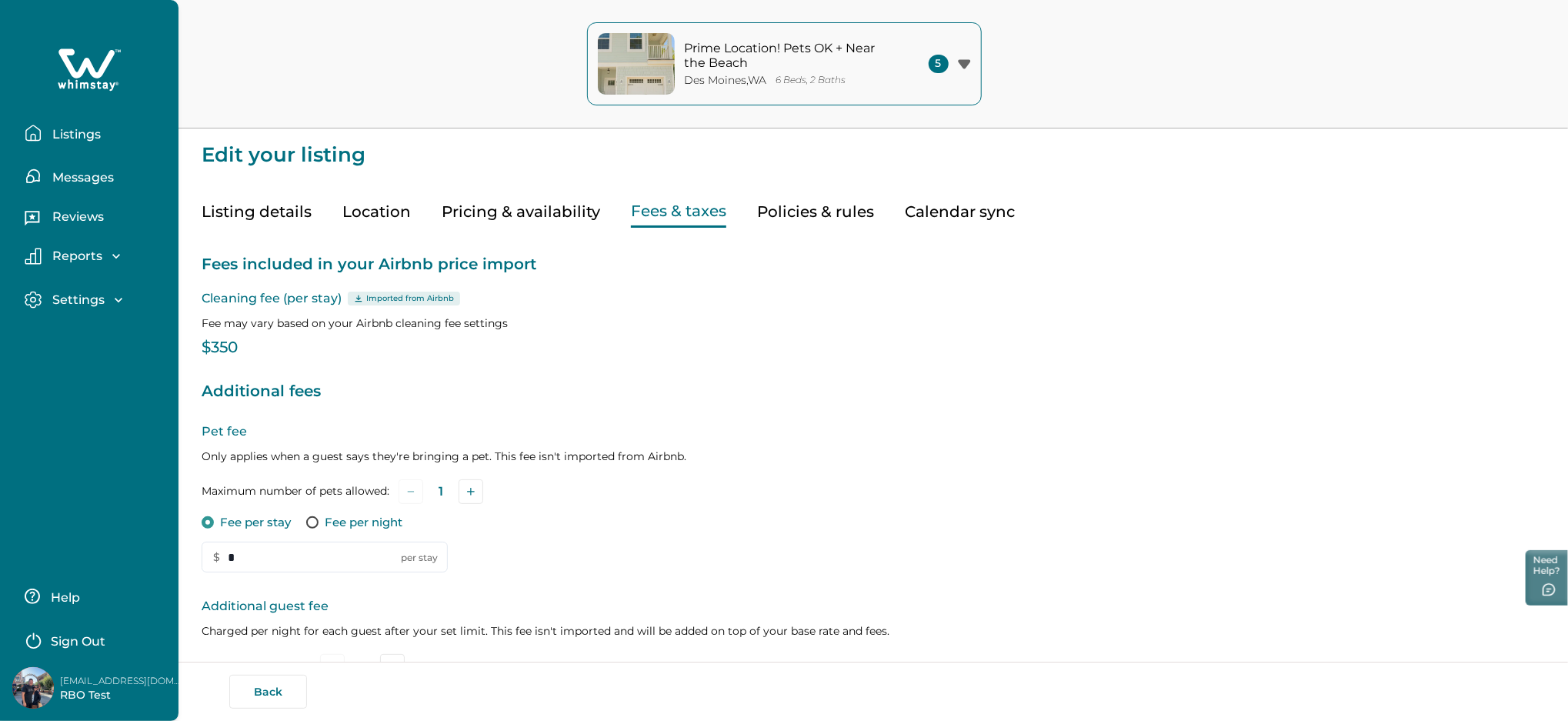
click at [71, 139] on p "Listings" at bounding box center [74, 134] width 53 height 15
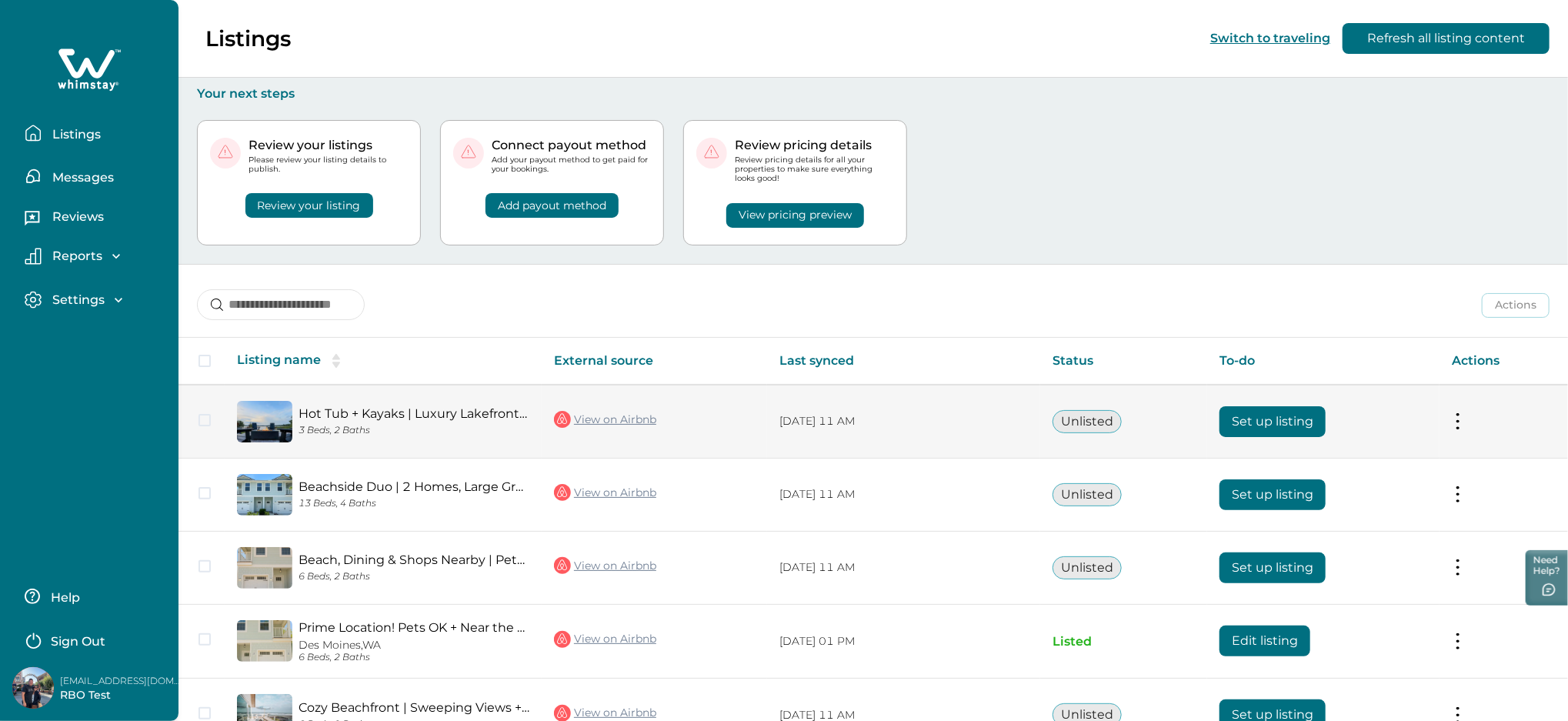
click at [1297, 415] on button "Set up listing" at bounding box center [1273, 422] width 107 height 31
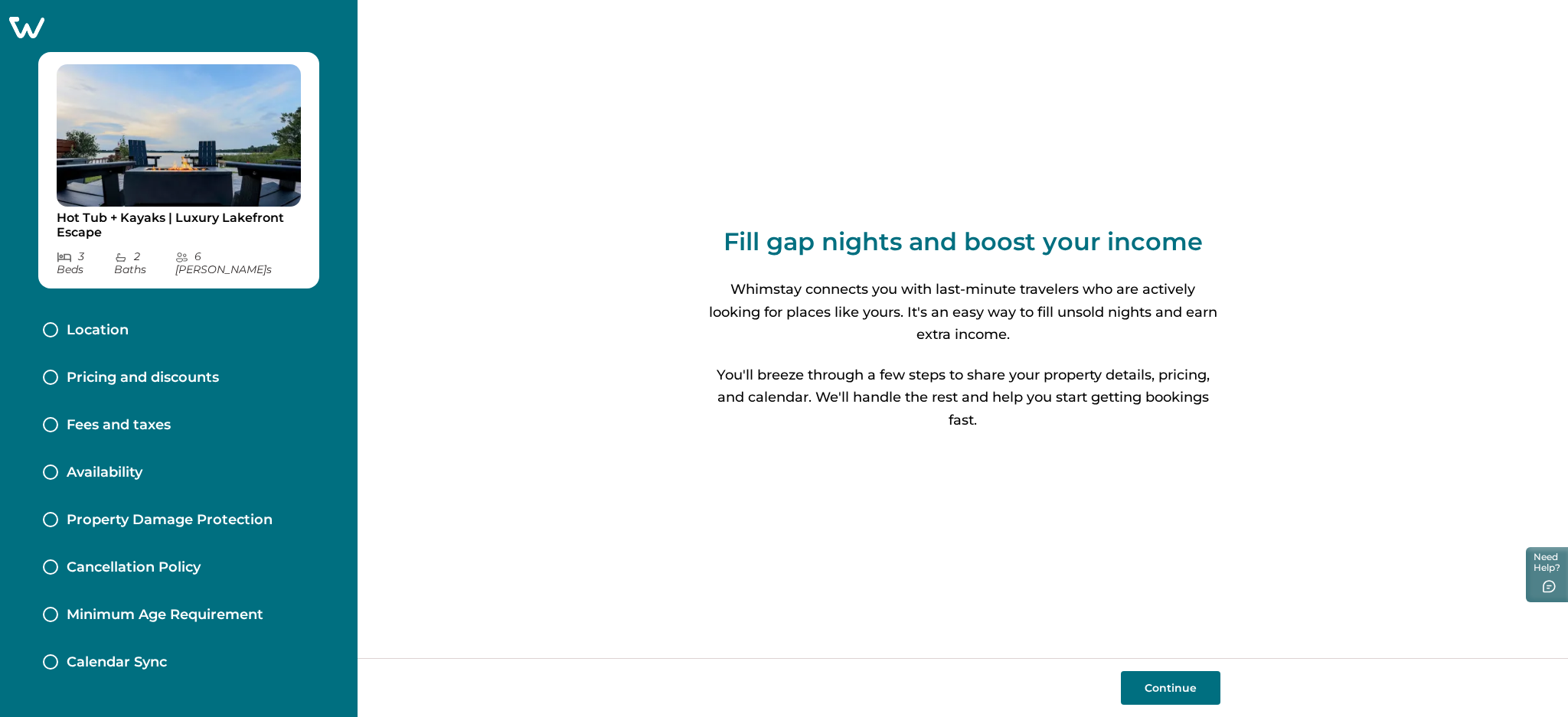
click at [1164, 691] on button "Continue" at bounding box center [1170, 688] width 99 height 34
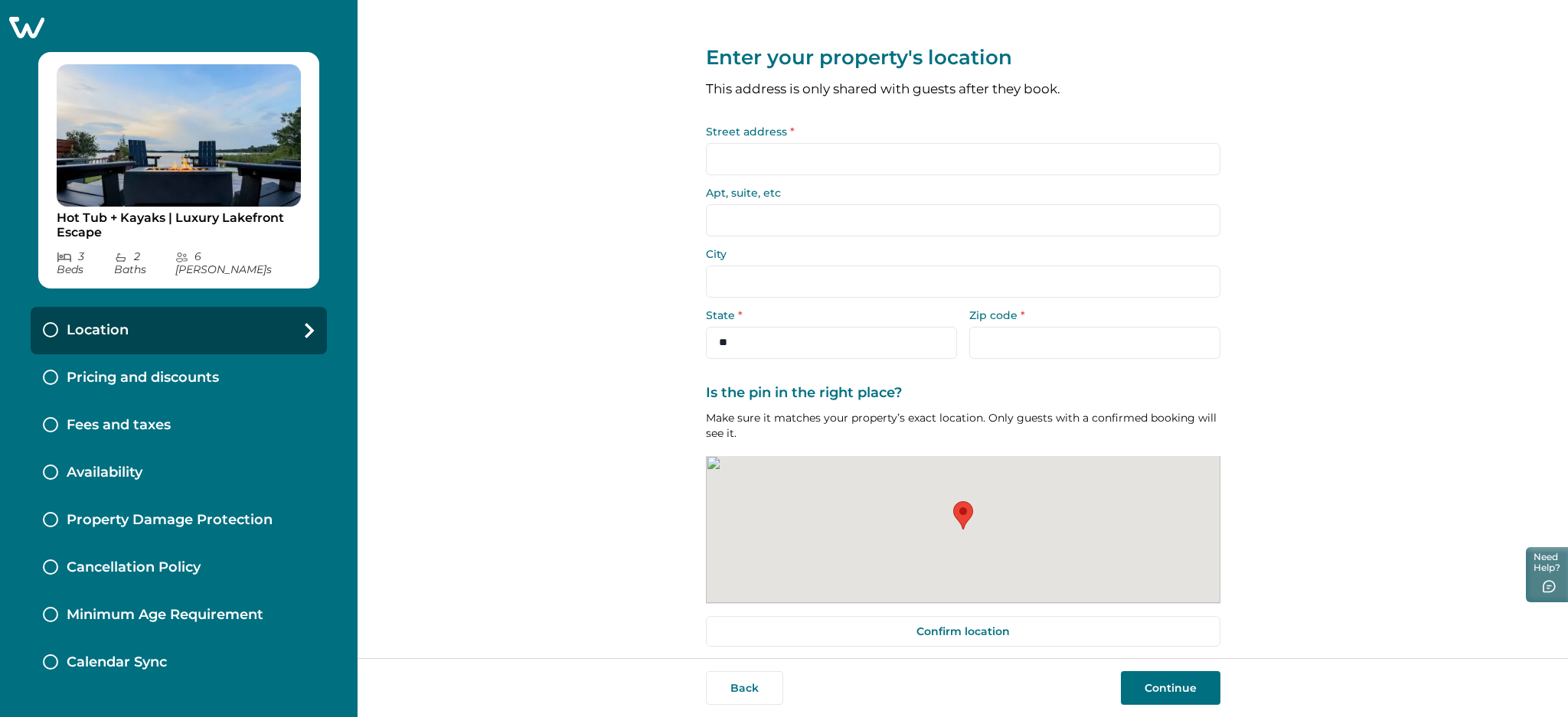
click at [1165, 692] on button "Continue" at bounding box center [1170, 688] width 99 height 34
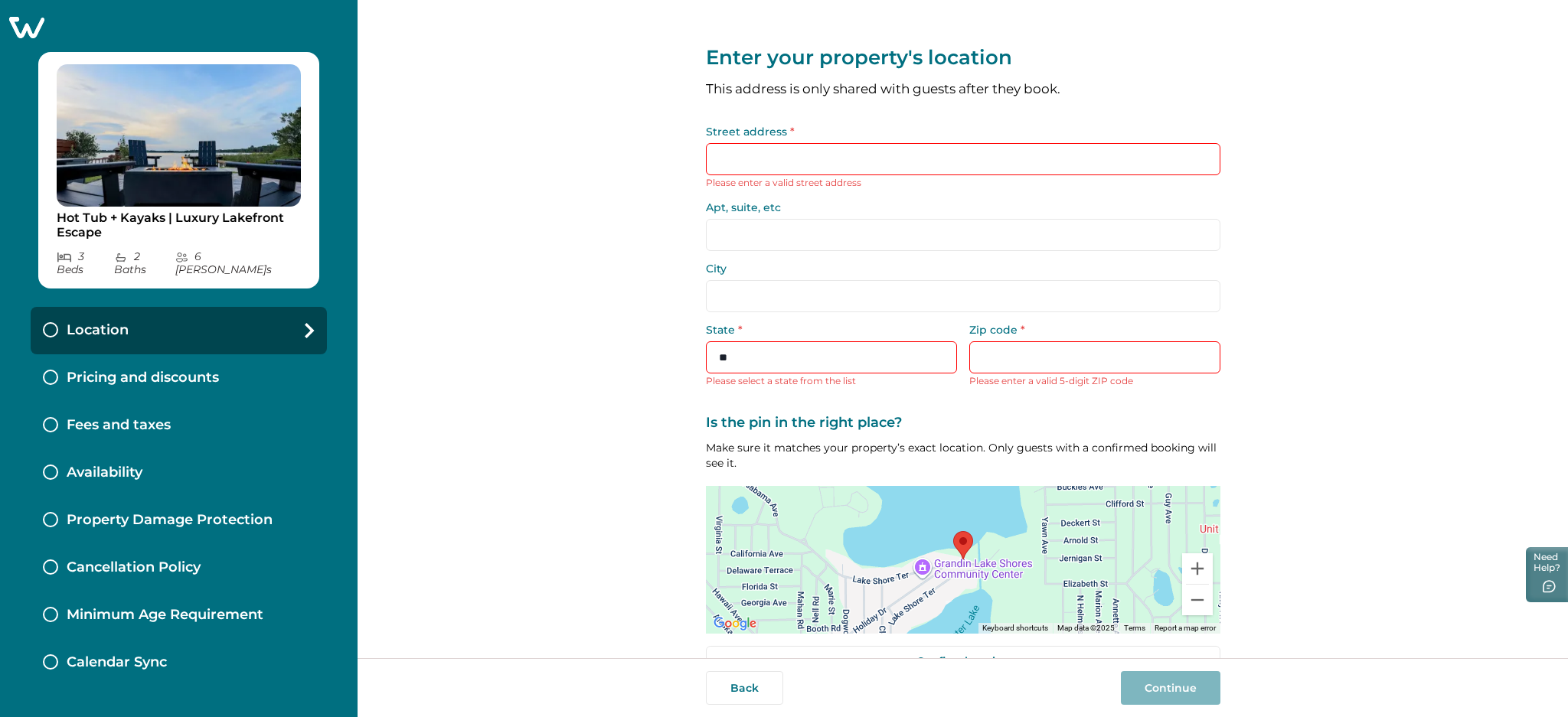
click at [851, 168] on input "Street address *" at bounding box center [963, 159] width 515 height 32
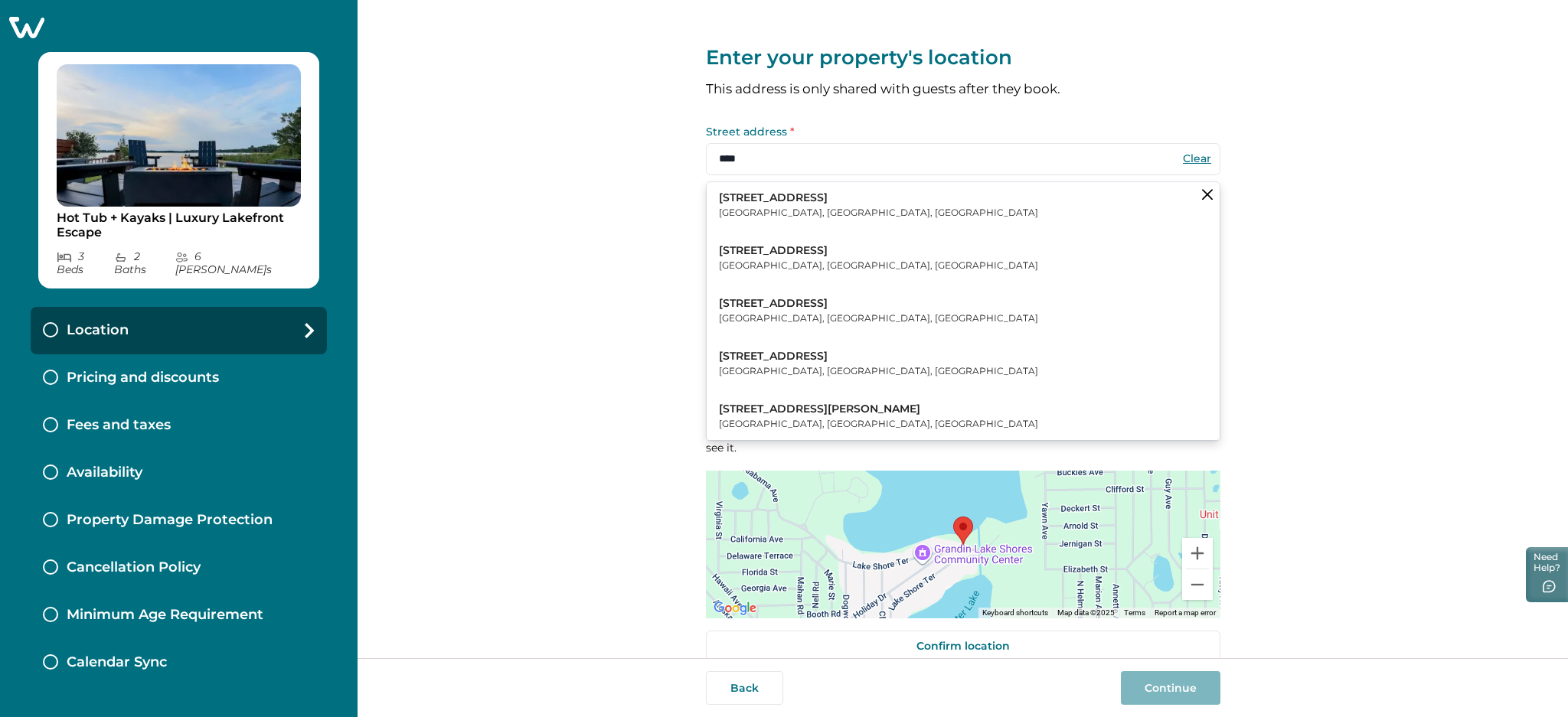
click at [779, 204] on p "[STREET_ADDRESS]" at bounding box center [879, 197] width 319 height 15
type input "**********"
type input "*********"
select select "**"
type input "*****"
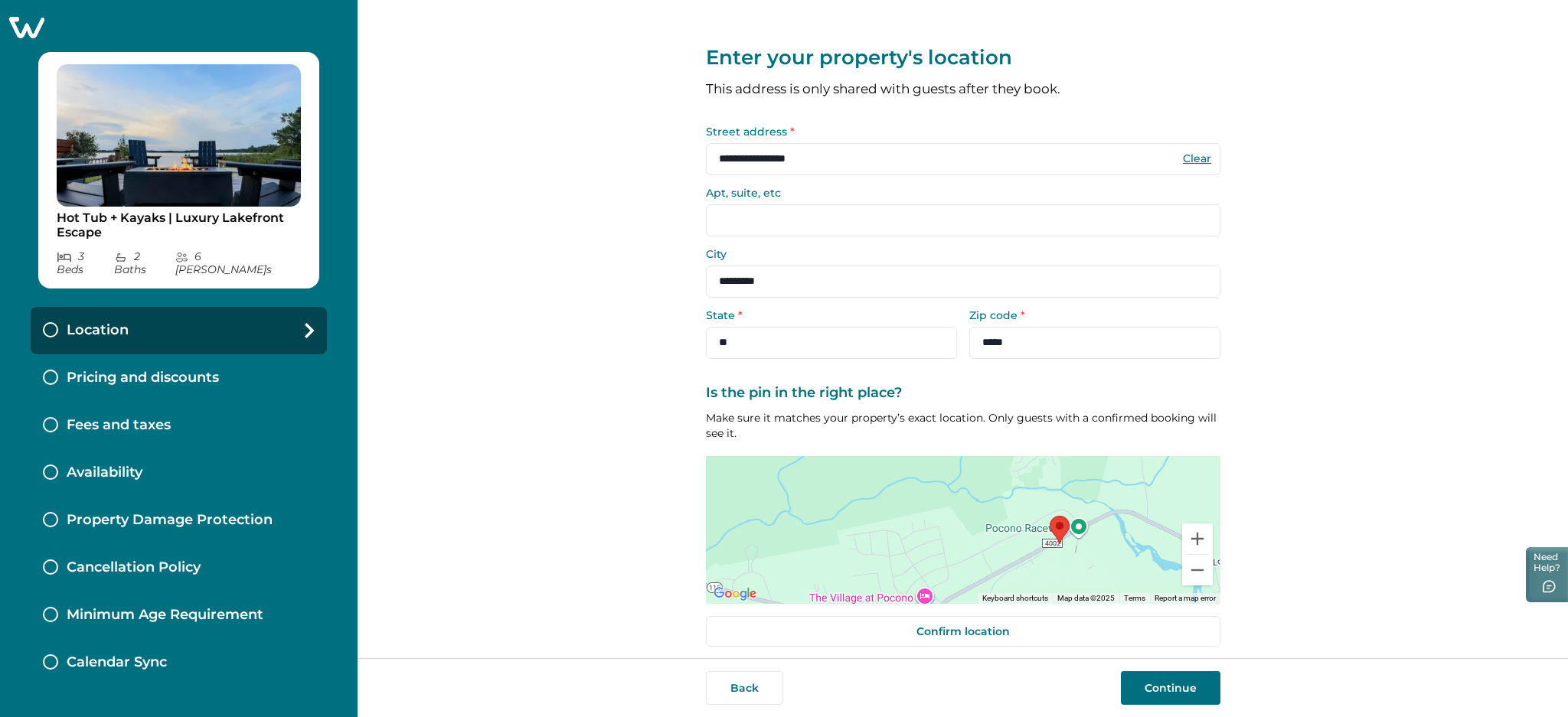
click at [1181, 687] on button "Continue" at bounding box center [1170, 688] width 99 height 34
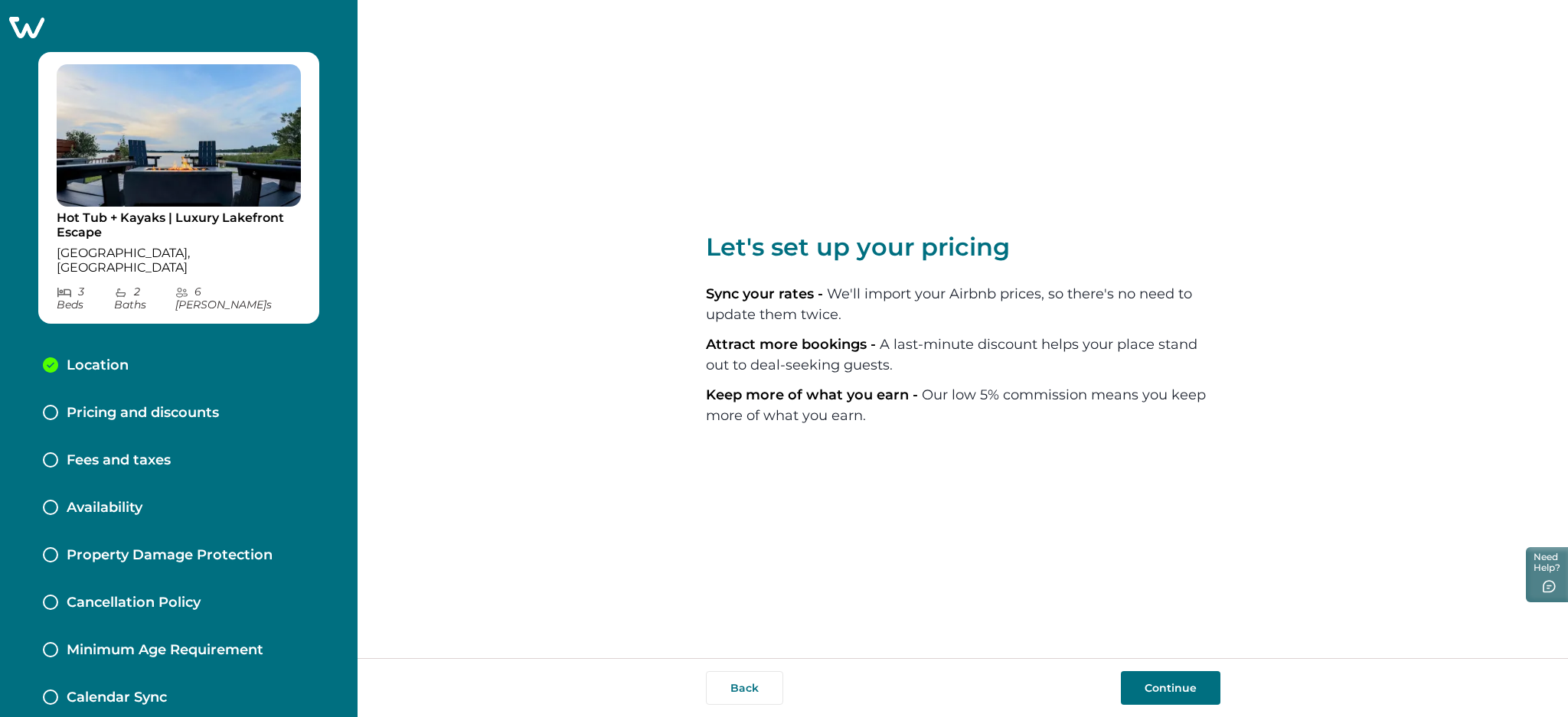
click at [1177, 684] on button "Continue" at bounding box center [1170, 688] width 99 height 34
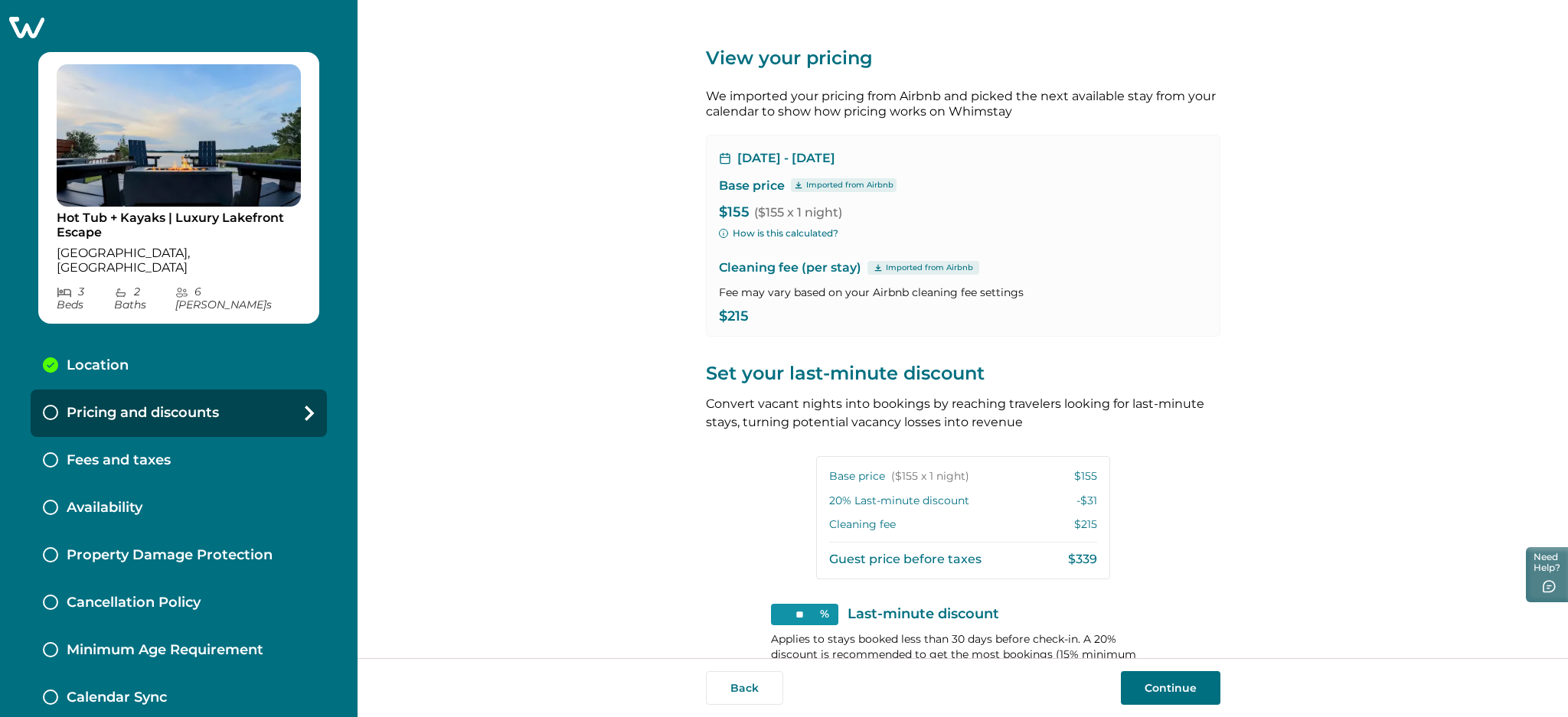
click at [720, 232] on icon "button" at bounding box center [723, 233] width 9 height 9
click at [1104, 270] on p "Cleaning fee (per stay) Imported from Airbnb" at bounding box center [963, 268] width 488 height 19
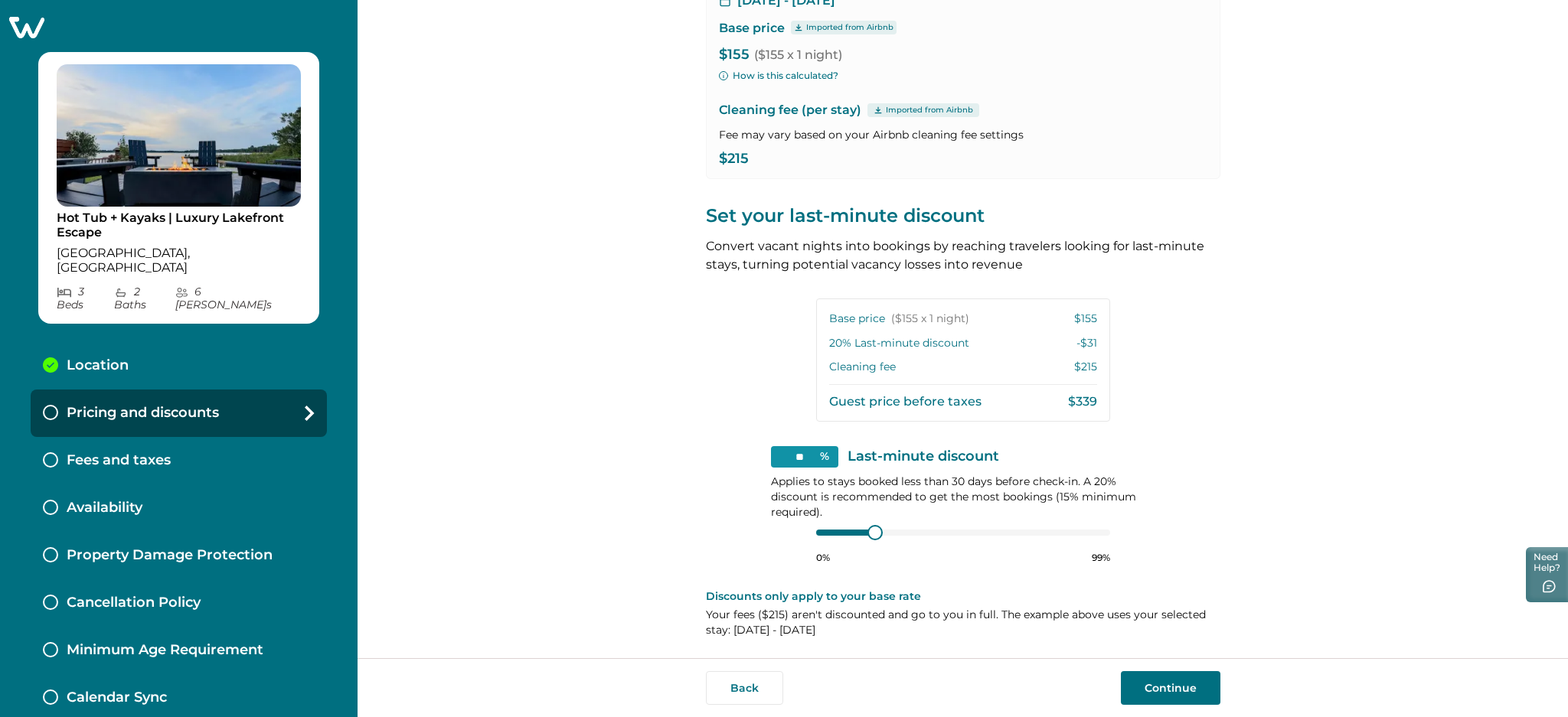
scroll to position [160, 0]
click at [1177, 676] on button "Continue" at bounding box center [1170, 688] width 99 height 34
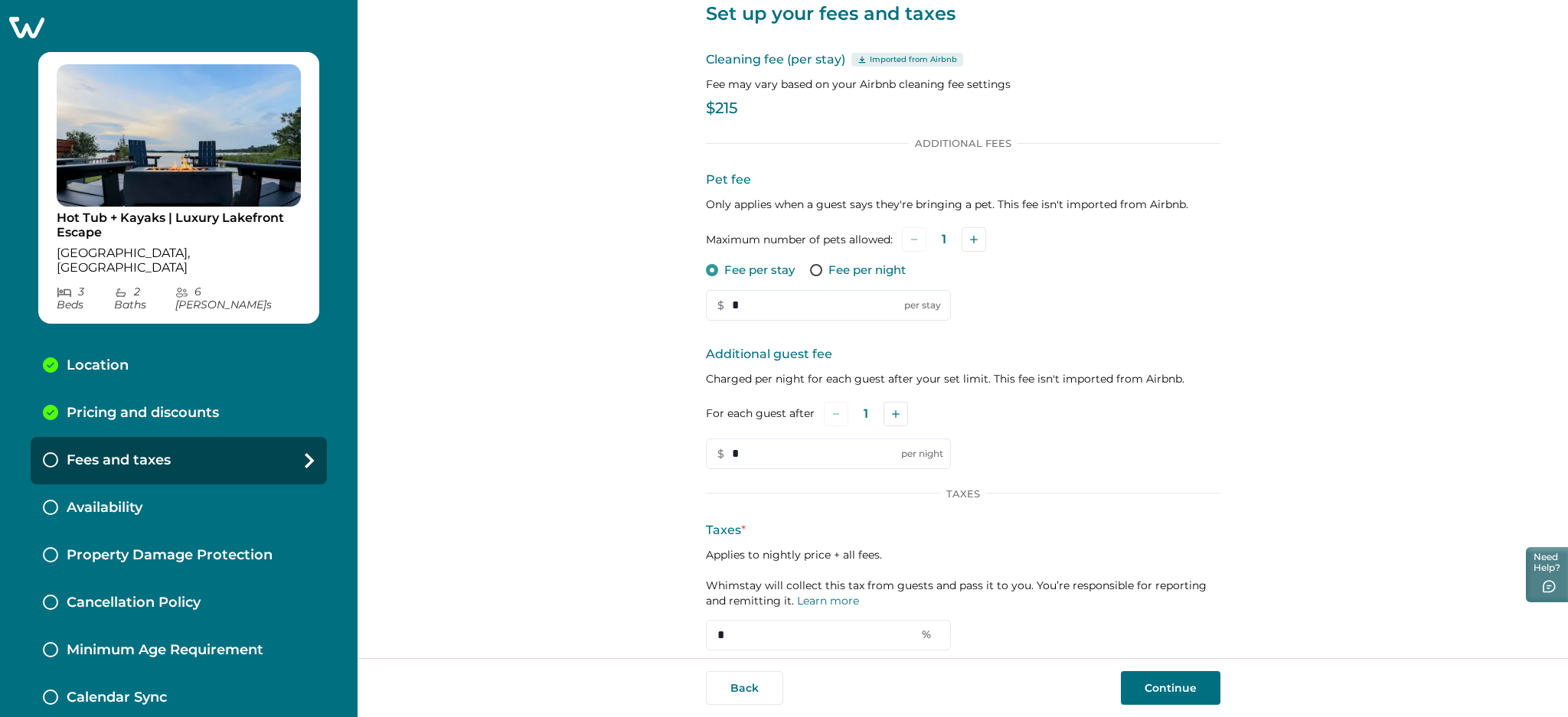
scroll to position [87, 0]
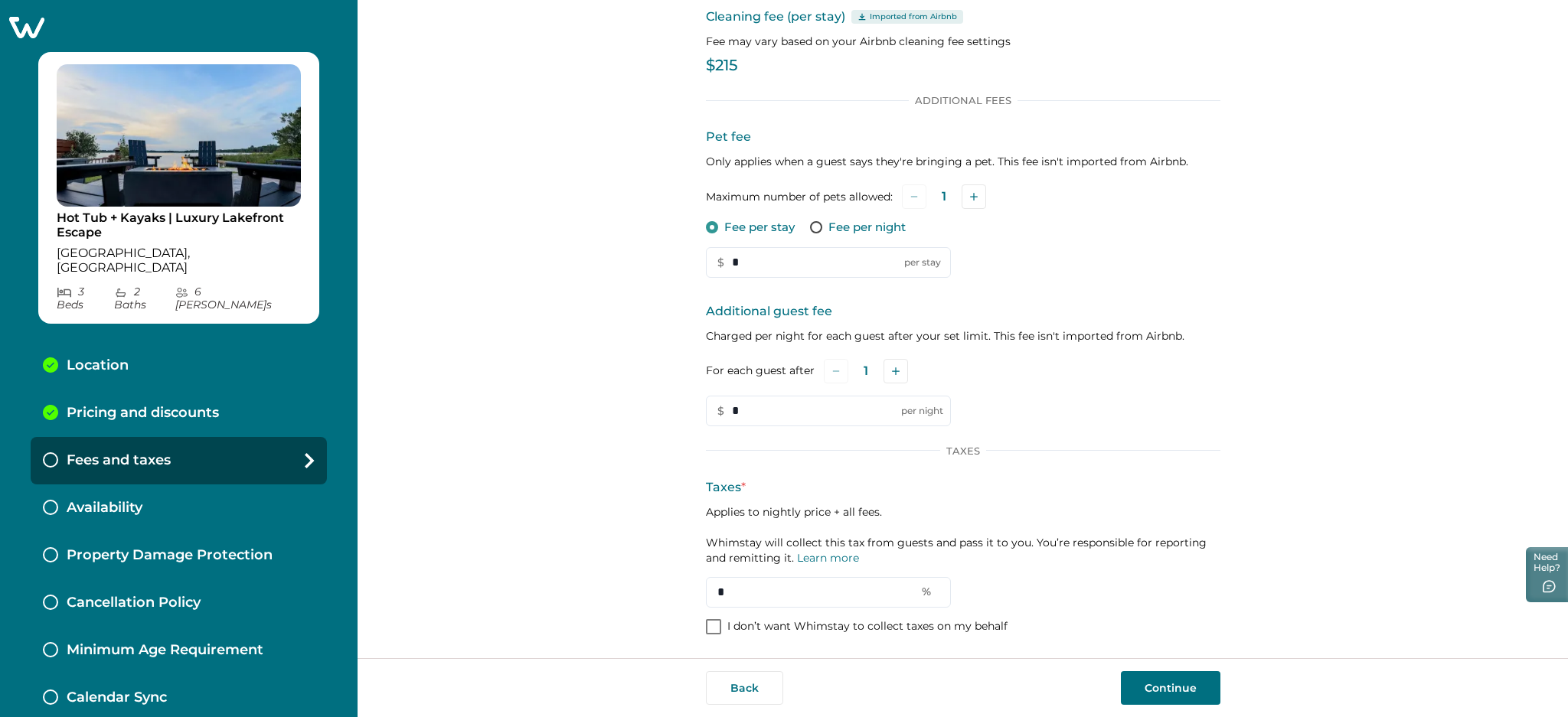
click at [1183, 683] on button "Continue" at bounding box center [1170, 688] width 99 height 34
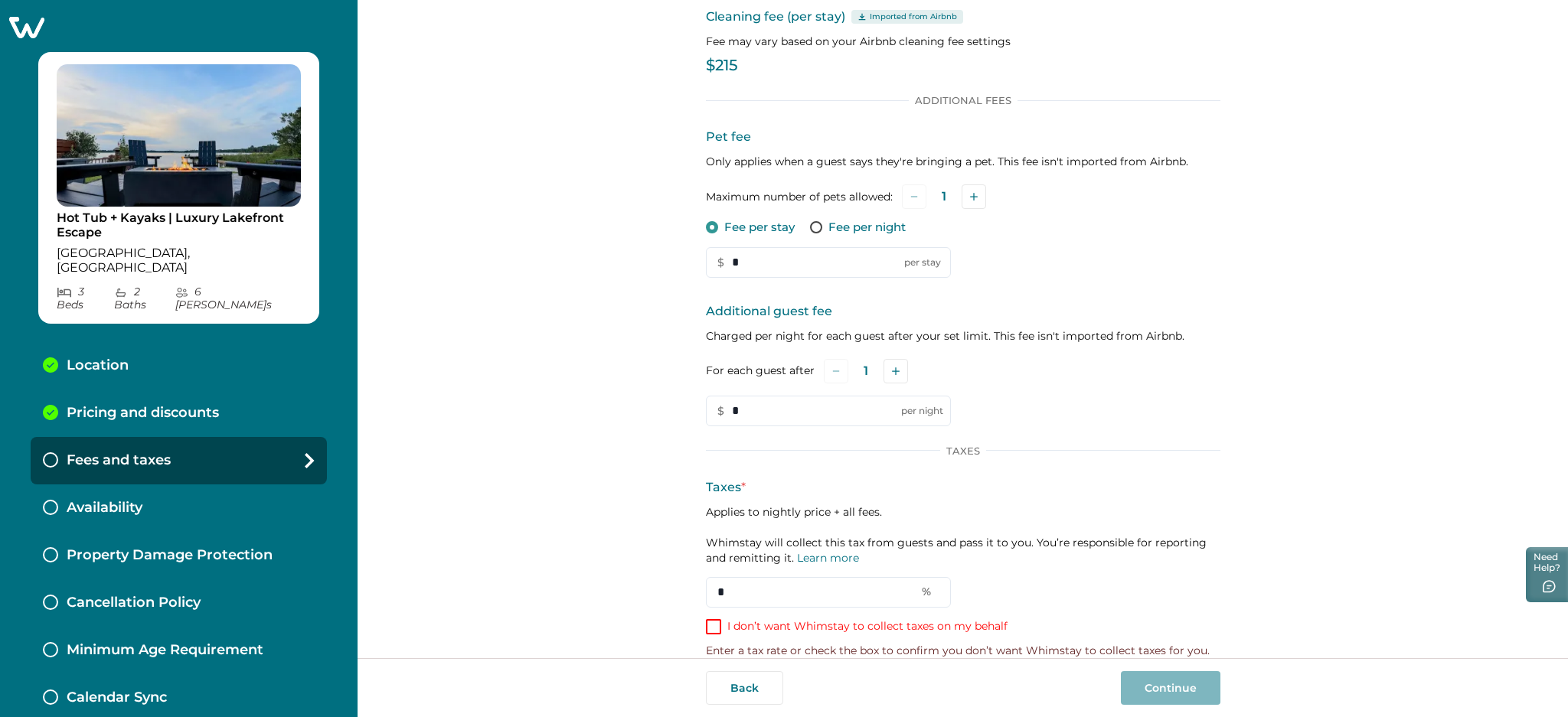
scroll to position [108, 0]
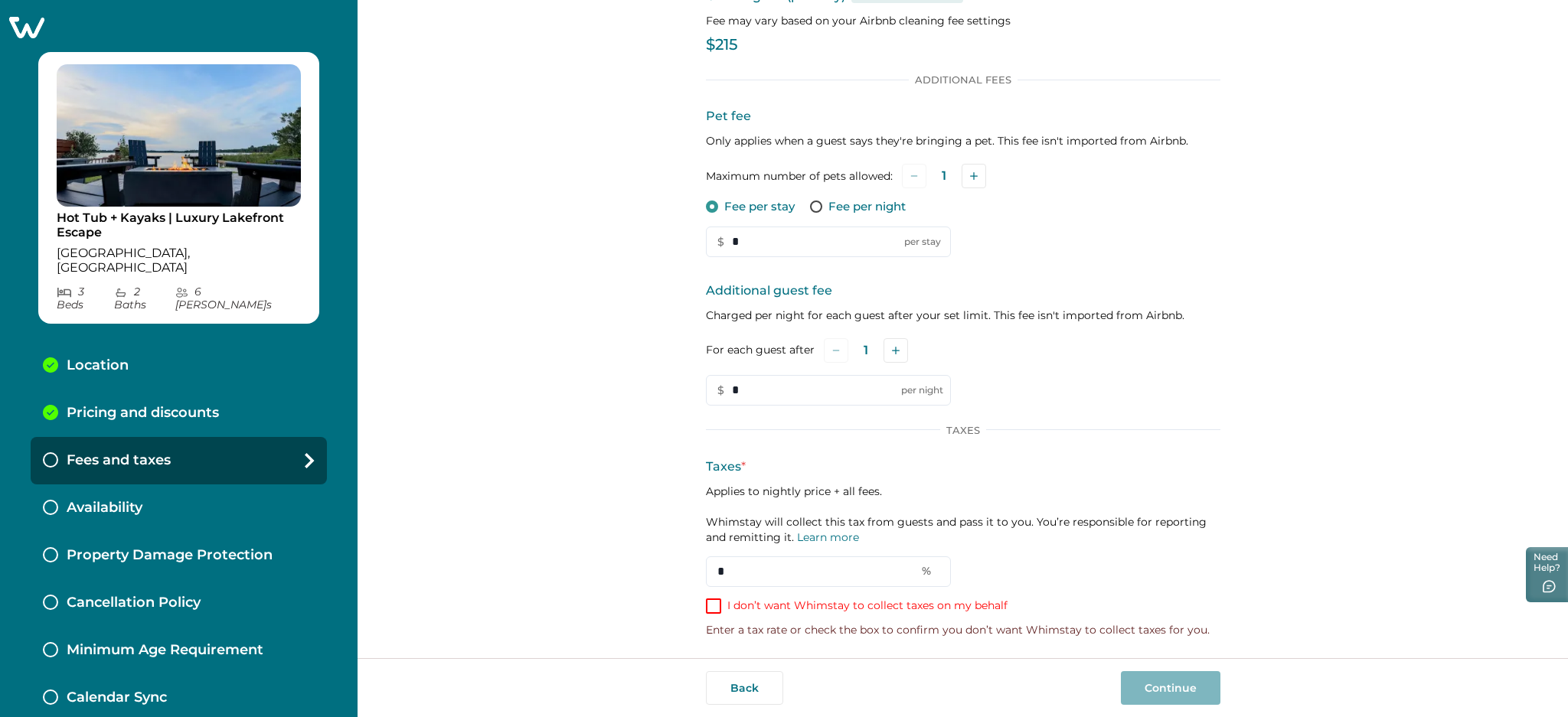
click at [758, 605] on p "I don’t want Whimstay to collect taxes on my behalf" at bounding box center [867, 606] width 281 height 15
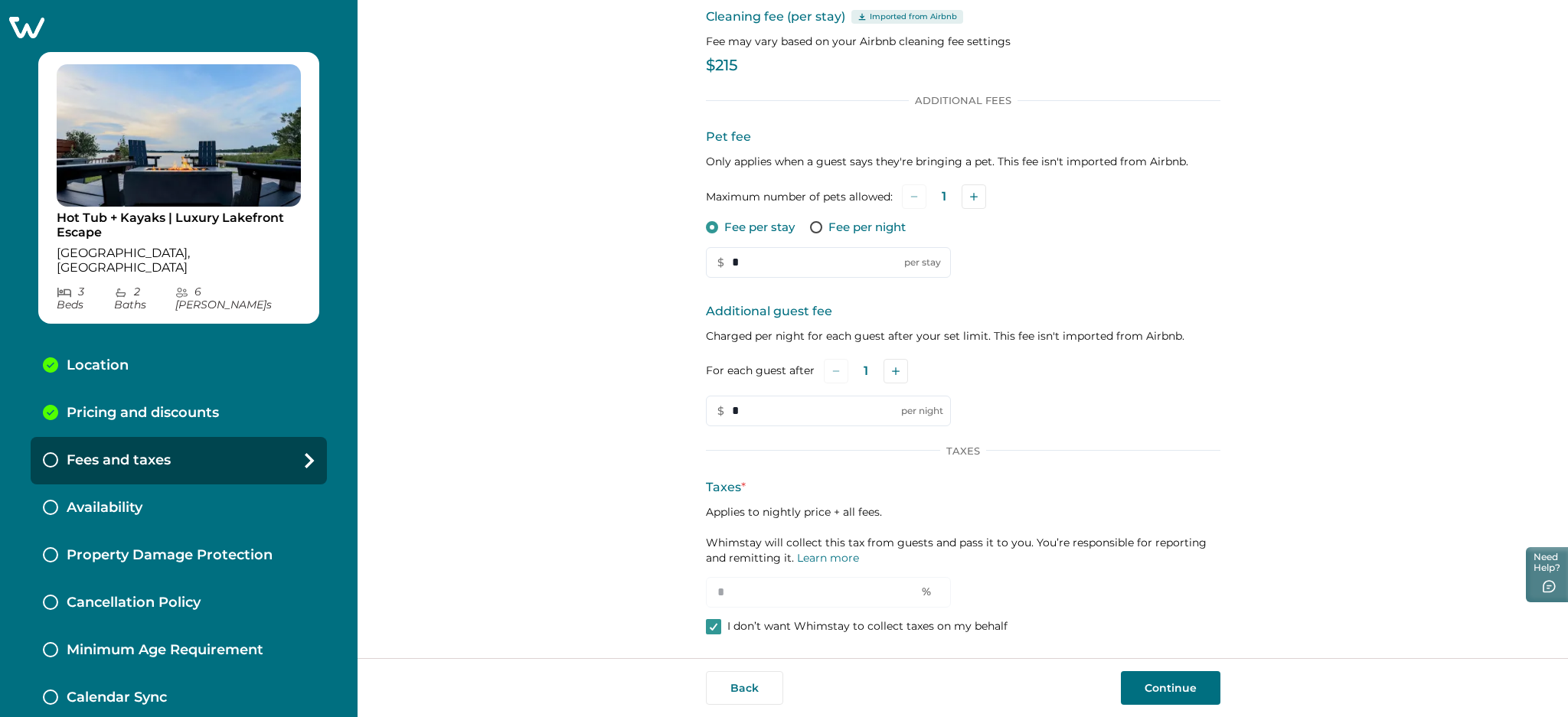
click at [1204, 692] on button "Continue" at bounding box center [1170, 688] width 99 height 34
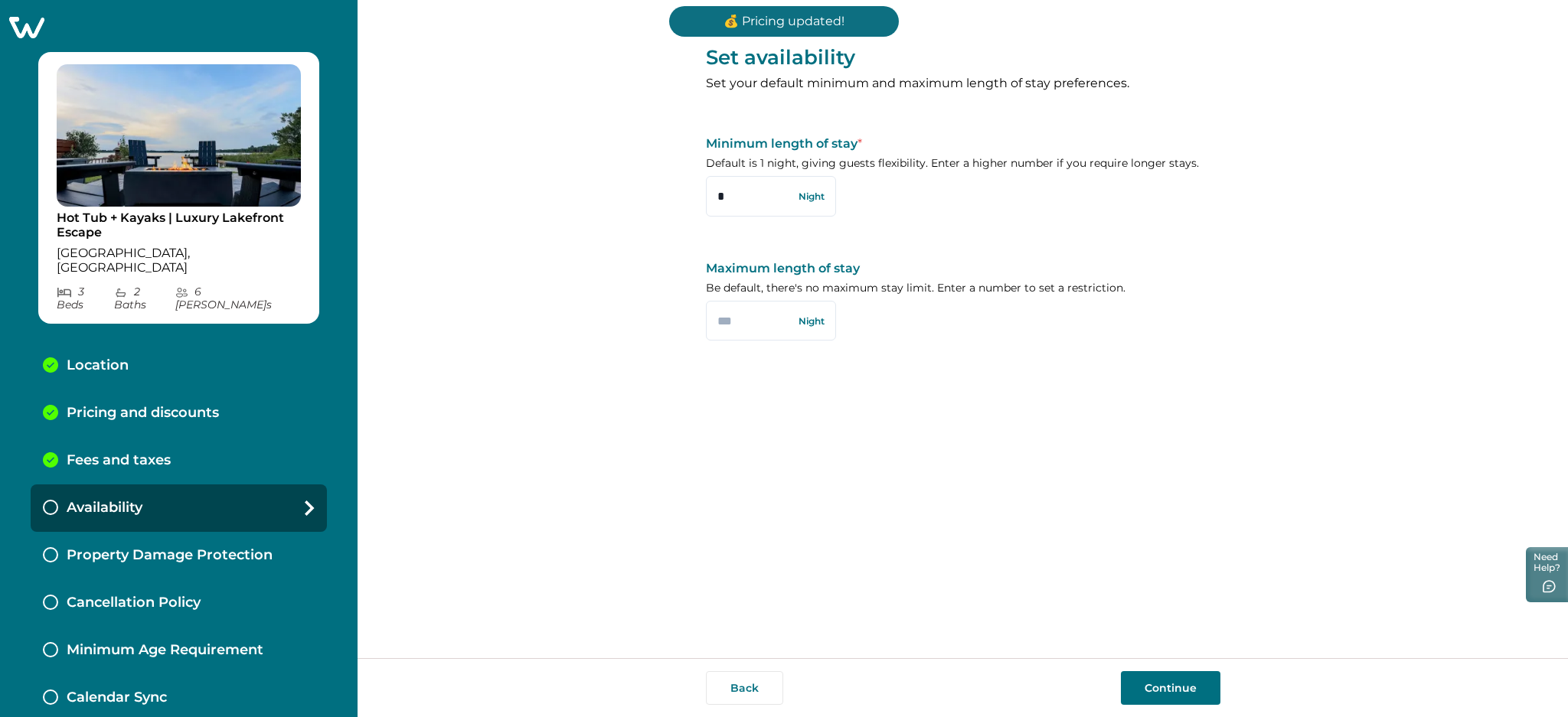
click at [14, 26] on icon at bounding box center [27, 28] width 36 height 22
